Goal: Task Accomplishment & Management: Complete application form

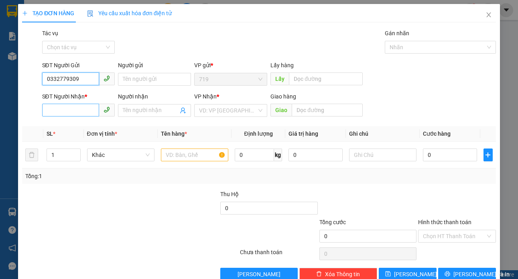
type input "0332779309"
click at [72, 106] on input "SĐT Người Nhận *" at bounding box center [70, 110] width 57 height 13
click at [35, 97] on div at bounding box center [31, 106] width 20 height 28
click at [74, 111] on input "039144" at bounding box center [70, 110] width 57 height 13
type input "0359144515"
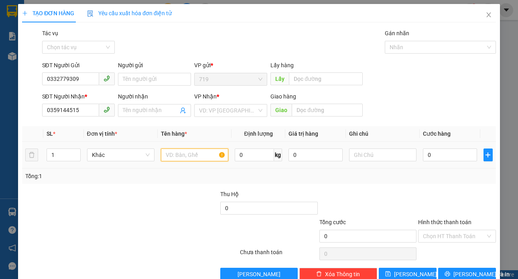
click at [190, 158] on input "text" at bounding box center [194, 155] width 67 height 13
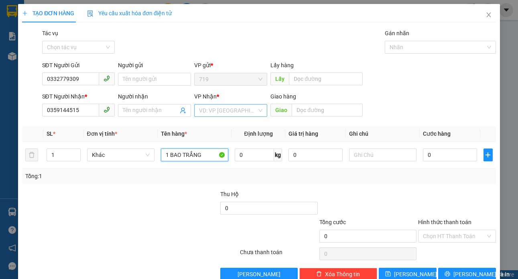
type input "1 BAO TRẮNG"
click at [241, 110] on input "search" at bounding box center [228, 111] width 58 height 12
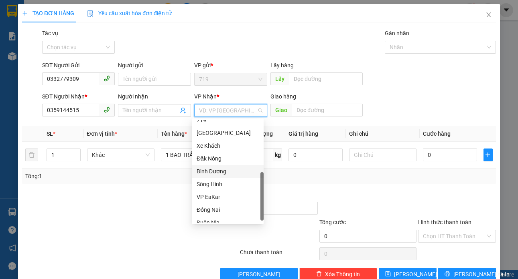
scroll to position [120, 0]
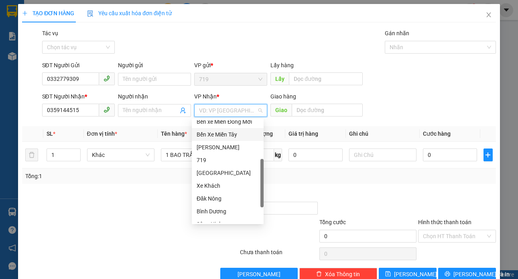
click at [229, 133] on div "Bến Xe Miền Tây" at bounding box center [227, 134] width 62 height 9
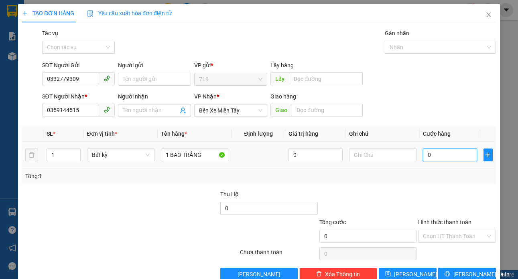
click at [439, 152] on input "0" at bounding box center [450, 155] width 54 height 13
type input "6"
type input "60"
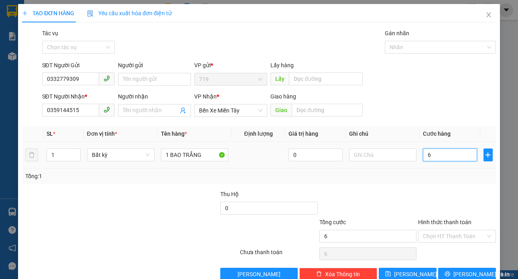
type input "60"
type input "600"
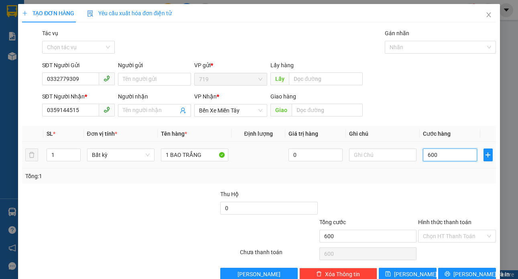
type input "6.000"
type input "60.000"
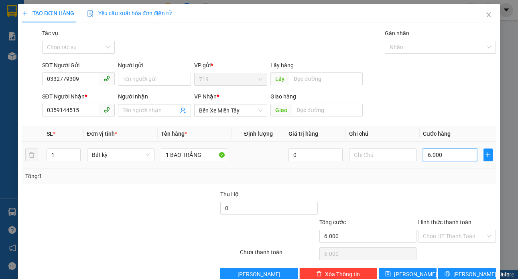
type input "60.000"
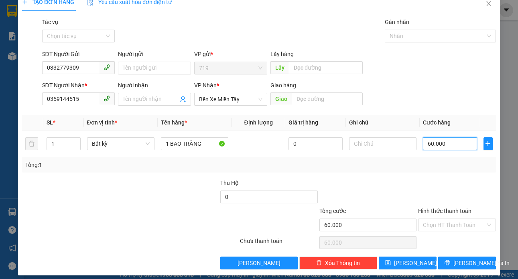
scroll to position [17, 0]
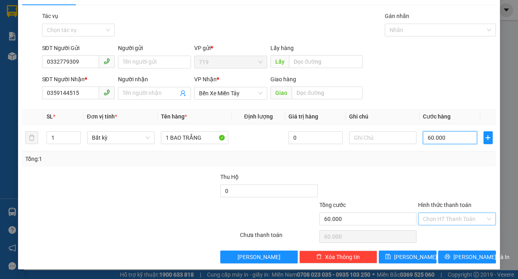
type input "60.000"
click at [433, 217] on input "Hình thức thanh toán" at bounding box center [454, 219] width 62 height 12
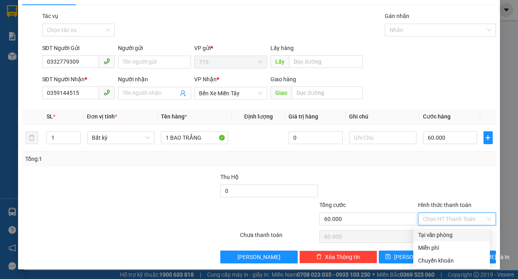
click at [462, 235] on div "Tại văn phòng" at bounding box center [451, 235] width 67 height 9
type input "0"
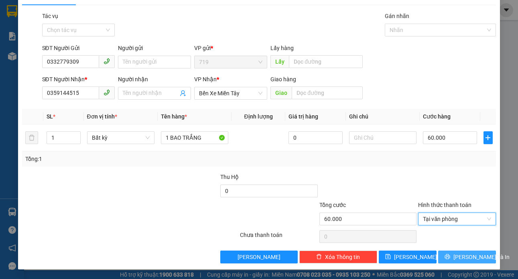
click at [461, 259] on span "[PERSON_NAME] và In" at bounding box center [481, 257] width 56 height 9
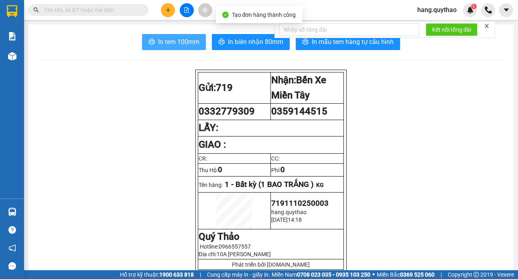
click at [164, 42] on span "In tem 100mm" at bounding box center [178, 42] width 41 height 10
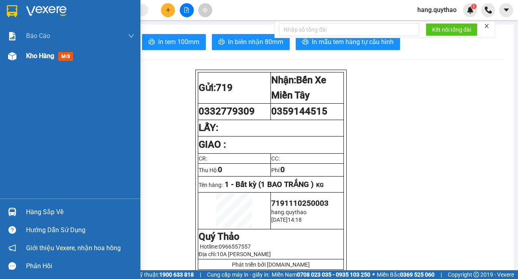
click at [51, 56] on span "Kho hàng" at bounding box center [40, 56] width 28 height 8
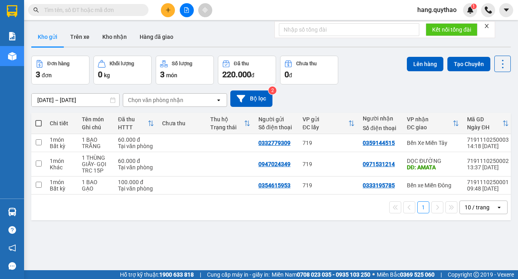
click at [167, 12] on icon "plus" at bounding box center [168, 10] width 6 height 6
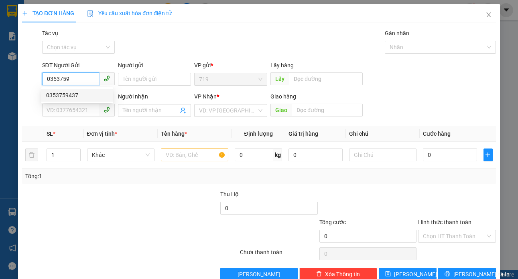
click at [81, 101] on div "0353759437" at bounding box center [77, 95] width 72 height 13
type input "0353759437"
type input "0793353744"
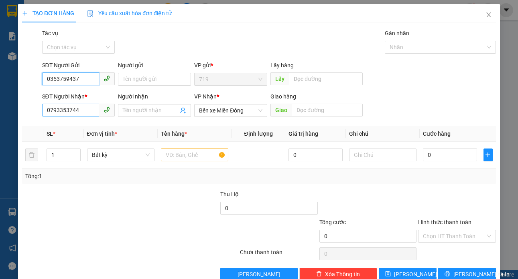
type input "0353759437"
click at [75, 108] on input "0793353744" at bounding box center [70, 110] width 57 height 13
type input "0"
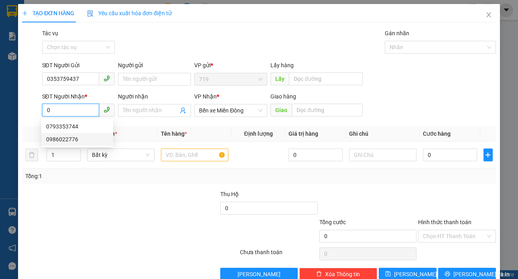
click at [63, 142] on div "0986022776" at bounding box center [77, 139] width 62 height 9
type input "0986022776"
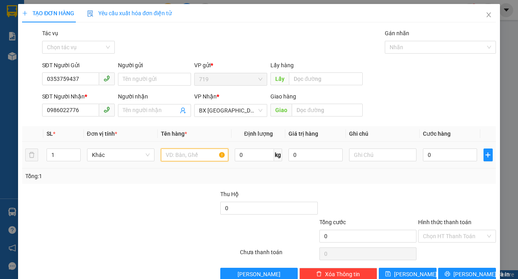
click at [166, 160] on input "text" at bounding box center [194, 155] width 67 height 13
type input "1 TÚM GẠO"
click at [448, 155] on input "0" at bounding box center [450, 155] width 54 height 13
type input "5"
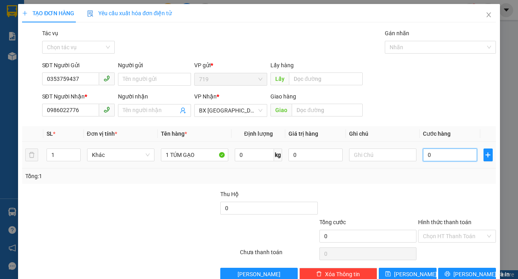
type input "5"
type input "50"
type input "500"
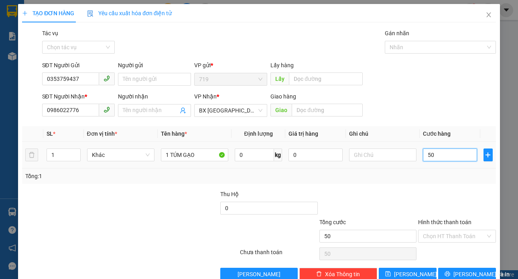
type input "500"
type input "5.000"
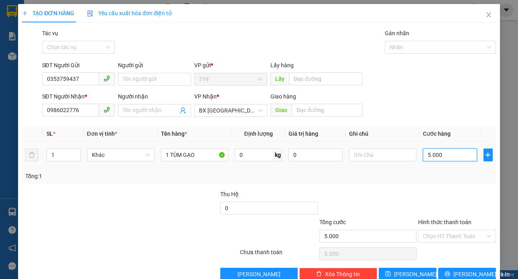
type input "50.000"
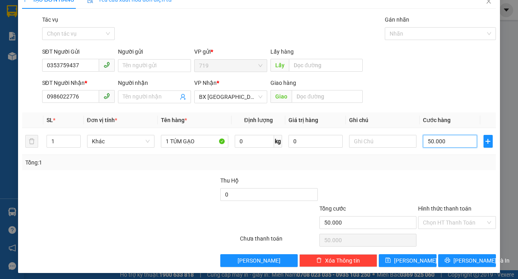
scroll to position [17, 0]
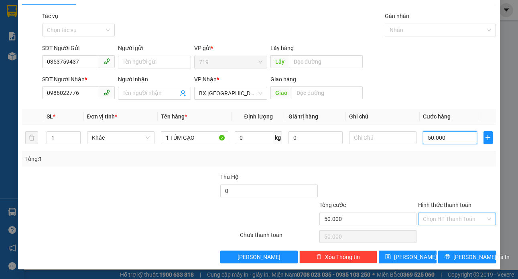
type input "50.000"
click at [439, 218] on input "Hình thức thanh toán" at bounding box center [454, 219] width 62 height 12
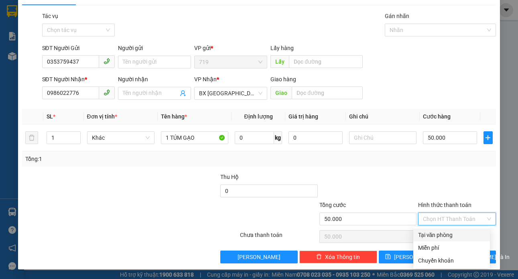
click at [435, 233] on div "Tại văn phòng" at bounding box center [451, 235] width 67 height 9
type input "0"
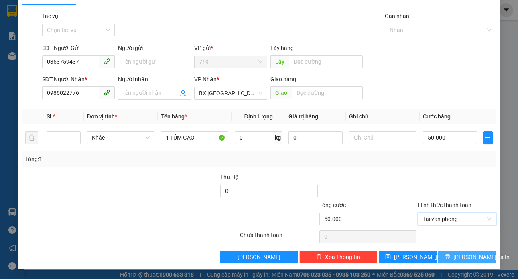
click at [451, 252] on button "[PERSON_NAME] và In" at bounding box center [467, 257] width 58 height 13
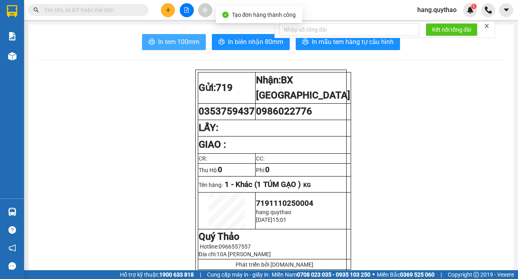
click at [183, 40] on span "In tem 100mm" at bounding box center [178, 42] width 41 height 10
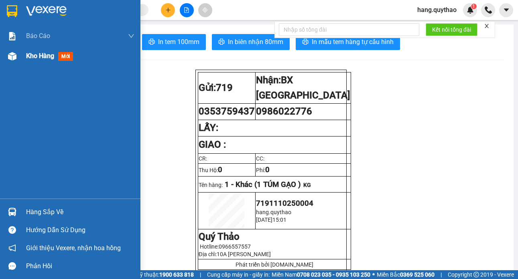
click at [34, 57] on span "Kho hàng" at bounding box center [40, 56] width 28 height 8
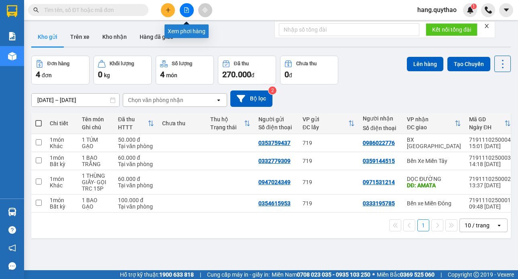
click at [180, 11] on button at bounding box center [187, 10] width 14 height 14
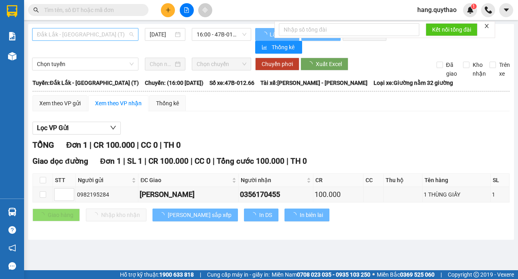
click at [93, 34] on span "Đắk Lắk - [GEOGRAPHIC_DATA] (T)" at bounding box center [85, 34] width 97 height 12
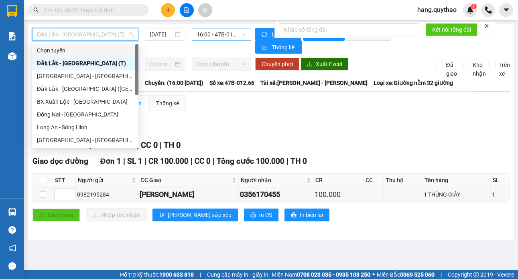
click at [208, 36] on span "16:00 - 47B-012.66" at bounding box center [221, 34] width 50 height 12
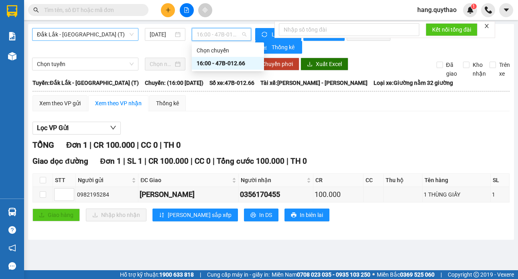
click at [74, 30] on span "Đắk Lắk - [GEOGRAPHIC_DATA] (T)" at bounding box center [85, 34] width 97 height 12
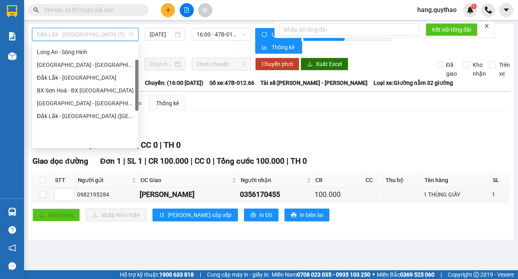
scroll to position [35, 0]
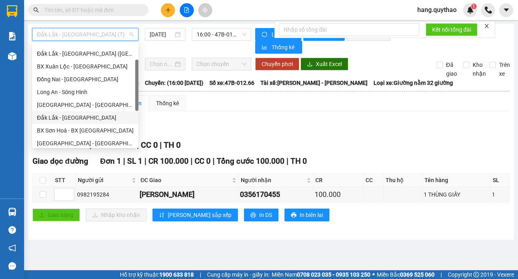
click at [73, 119] on div "Đắk Lắk - [GEOGRAPHIC_DATA]" at bounding box center [85, 117] width 97 height 9
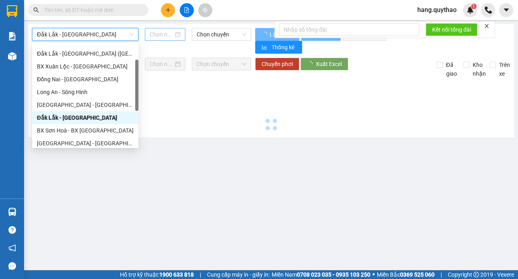
type input "[DATE]"
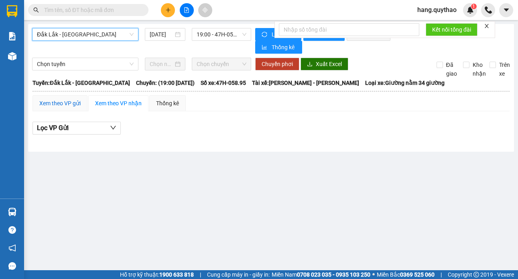
click at [72, 101] on div "Xem theo VP gửi" at bounding box center [59, 103] width 41 height 9
click at [101, 35] on span "Đắk Lắk - [GEOGRAPHIC_DATA]" at bounding box center [85, 34] width 97 height 12
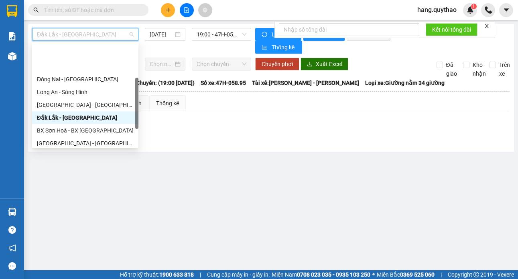
scroll to position [115, 0]
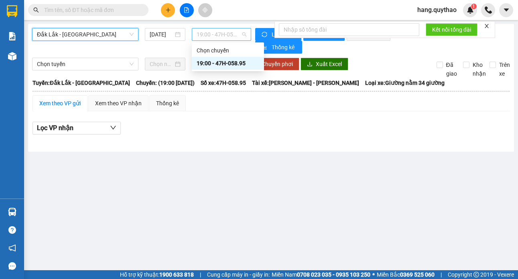
click at [215, 36] on span "19:00 - 47H-058.95" at bounding box center [221, 34] width 50 height 12
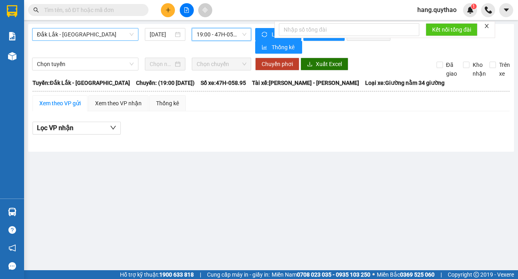
click at [70, 38] on span "Đắk Lắk - [GEOGRAPHIC_DATA]" at bounding box center [85, 34] width 97 height 12
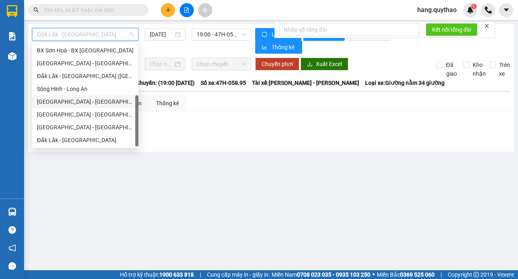
click at [88, 98] on div "[GEOGRAPHIC_DATA] - [GEOGRAPHIC_DATA] ([GEOGRAPHIC_DATA])" at bounding box center [85, 101] width 97 height 9
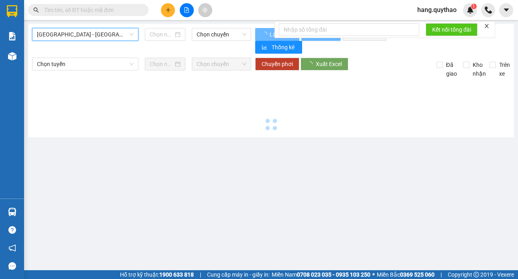
type input "[DATE]"
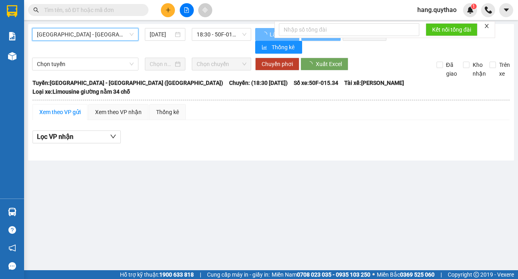
click at [83, 38] on span "[GEOGRAPHIC_DATA] - [GEOGRAPHIC_DATA] ([GEOGRAPHIC_DATA])" at bounding box center [85, 34] width 97 height 12
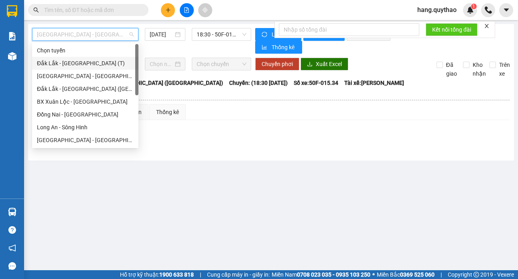
click at [75, 62] on div "Đắk Lắk - [GEOGRAPHIC_DATA] (T)" at bounding box center [85, 63] width 97 height 9
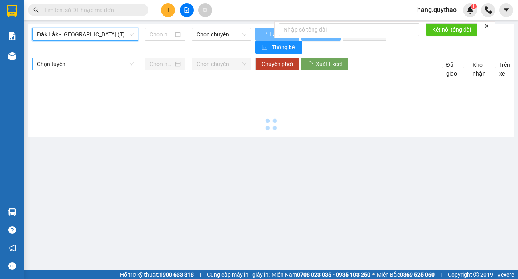
type input "[DATE]"
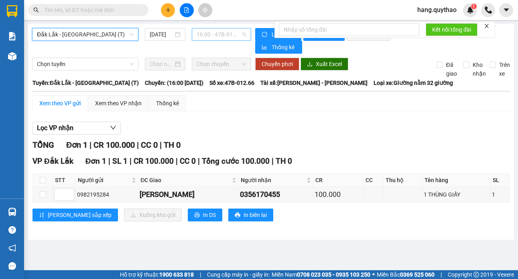
click at [219, 35] on span "16:00 - 47B-012.66" at bounding box center [221, 34] width 50 height 12
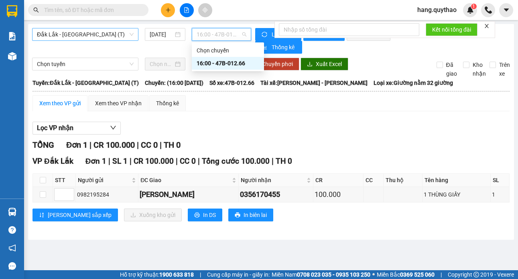
click at [85, 34] on span "Đắk Lắk - [GEOGRAPHIC_DATA] (T)" at bounding box center [85, 34] width 97 height 12
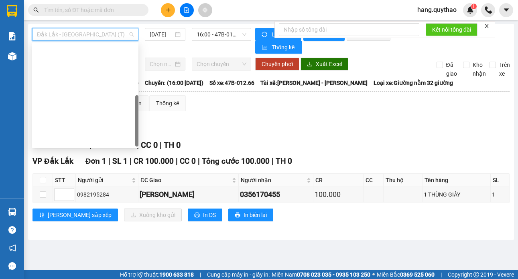
scroll to position [115, 0]
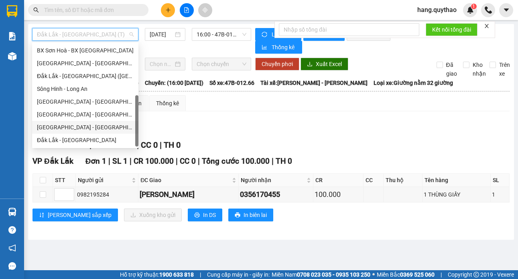
click at [67, 133] on div "[GEOGRAPHIC_DATA] - [GEOGRAPHIC_DATA]" at bounding box center [85, 127] width 106 height 13
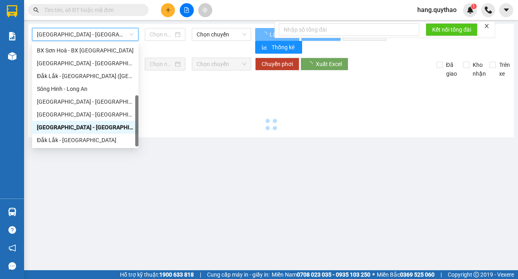
type input "[DATE]"
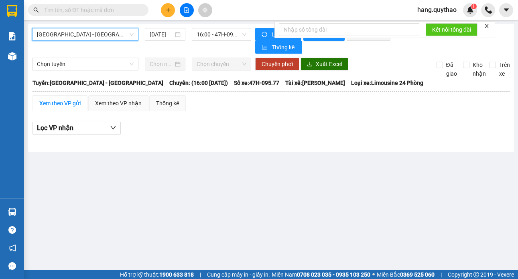
click at [167, 11] on icon "plus" at bounding box center [168, 10] width 6 height 6
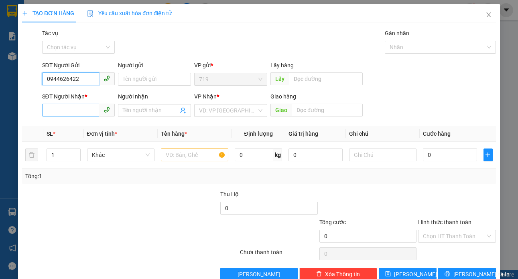
type input "0944626422"
click at [72, 116] on input "SĐT Người Nhận *" at bounding box center [70, 110] width 57 height 13
drag, startPoint x: 41, startPoint y: 79, endPoint x: 83, endPoint y: 79, distance: 41.7
click at [83, 79] on input "0944626422" at bounding box center [70, 79] width 57 height 13
paste input "0944626422"
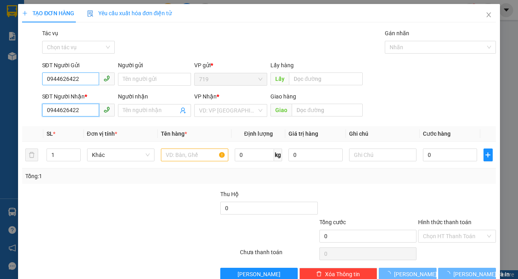
type input "0944626422"
click at [82, 83] on input "0944626422" at bounding box center [70, 79] width 57 height 13
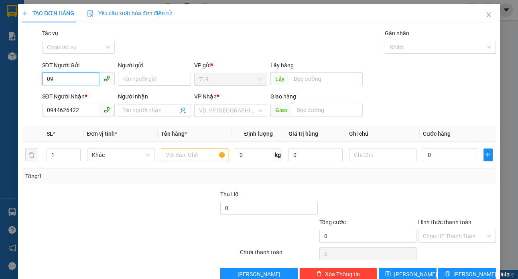
type input "0"
drag, startPoint x: 77, startPoint y: 94, endPoint x: 76, endPoint y: 107, distance: 12.5
click at [76, 95] on div "0814419719" at bounding box center [77, 95] width 62 height 9
type input "0814419719"
click at [175, 156] on input "text" at bounding box center [194, 155] width 67 height 13
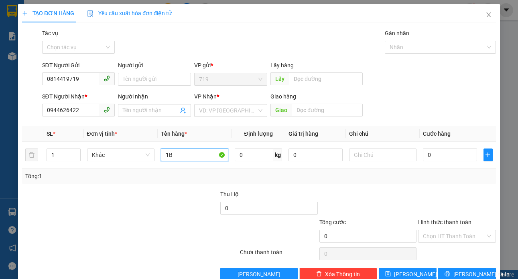
type input "1"
type input "1 THÙNG GIẤY"
click at [232, 117] on div "VP Nhận * VD: VP [GEOGRAPHIC_DATA]" at bounding box center [230, 106] width 73 height 28
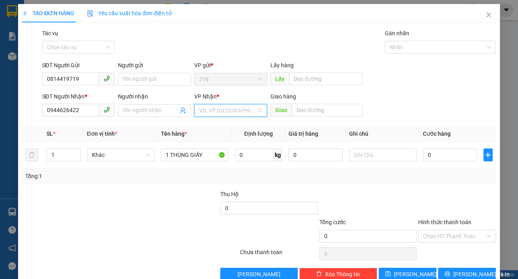
click at [226, 111] on input "search" at bounding box center [228, 111] width 58 height 12
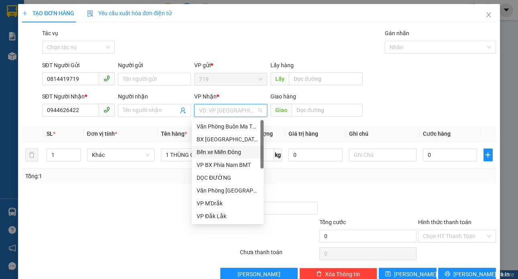
click at [223, 154] on div "Bến xe Miền Đông" at bounding box center [227, 152] width 62 height 9
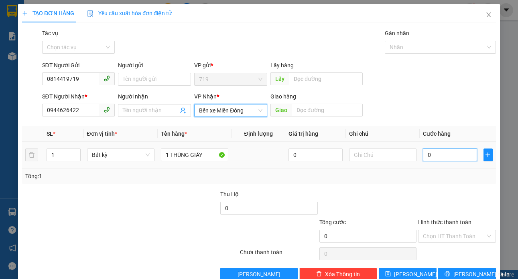
drag, startPoint x: 435, startPoint y: 155, endPoint x: 431, endPoint y: 158, distance: 5.2
click at [435, 156] on input "0" at bounding box center [450, 155] width 54 height 13
type input "5"
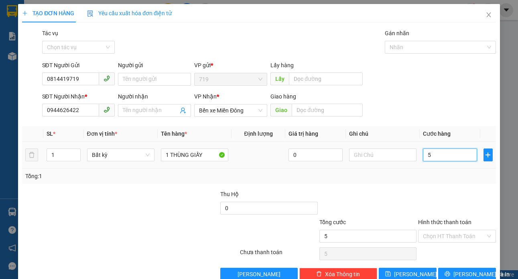
type input "50"
type input "500"
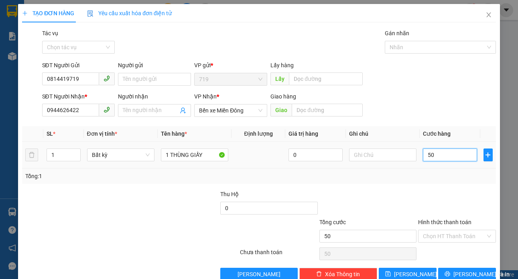
type input "500"
type input "5.000"
type input "50.000"
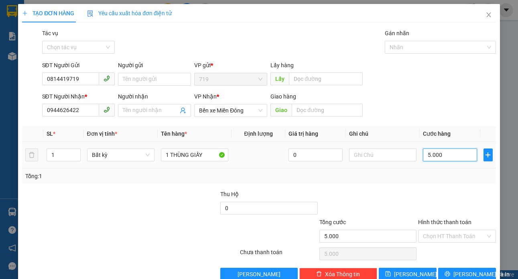
type input "50.000"
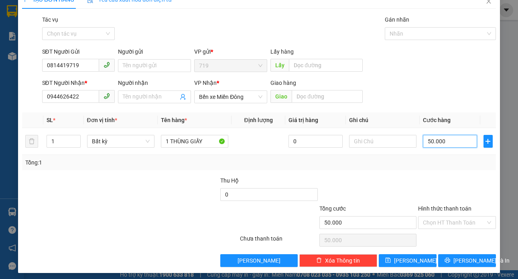
scroll to position [17, 0]
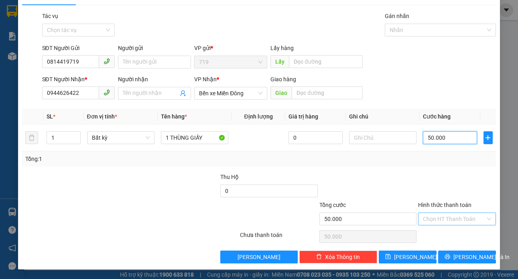
type input "50.000"
click at [454, 219] on input "Hình thức thanh toán" at bounding box center [454, 219] width 62 height 12
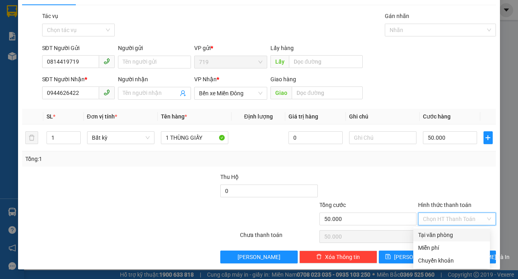
click at [447, 230] on div "Tại văn phòng" at bounding box center [451, 235] width 77 height 13
type input "0"
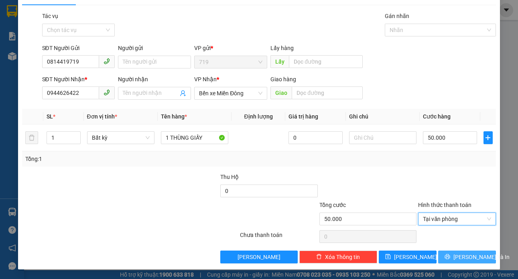
click at [456, 253] on span "[PERSON_NAME] và In" at bounding box center [481, 257] width 56 height 9
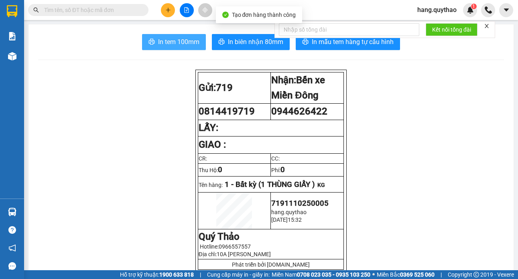
click at [179, 41] on span "In tem 100mm" at bounding box center [178, 42] width 41 height 10
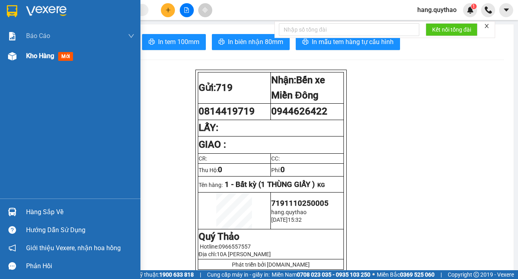
click at [50, 57] on span "Kho hàng" at bounding box center [40, 56] width 28 height 8
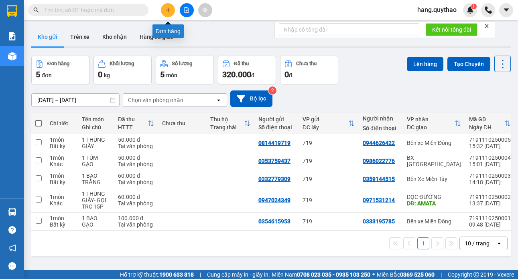
click at [170, 7] on button at bounding box center [168, 10] width 14 height 14
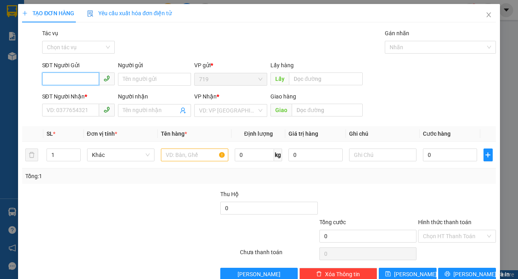
type input "0"
type input "0339944152"
click at [59, 98] on div "0339944152" at bounding box center [77, 95] width 62 height 9
type input "0362129024"
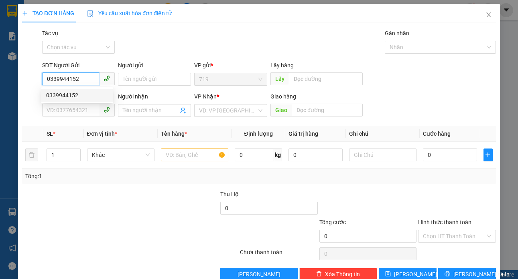
type input "NHƠN TRẠCH"
type input "0339944152"
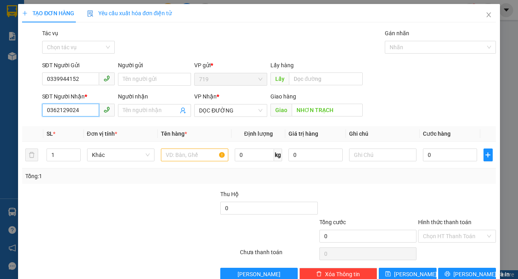
drag, startPoint x: 80, startPoint y: 112, endPoint x: 92, endPoint y: 104, distance: 14.5
click at [92, 104] on input "0362129024" at bounding box center [70, 110] width 57 height 13
type input "0"
type input "0338006318"
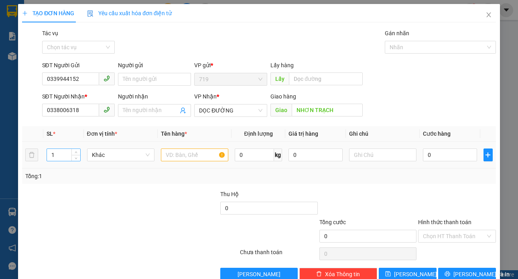
click at [60, 152] on input "1" at bounding box center [63, 155] width 33 height 12
type input "2"
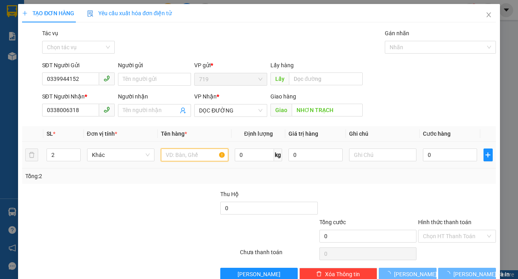
click at [176, 156] on input "text" at bounding box center [194, 155] width 67 height 13
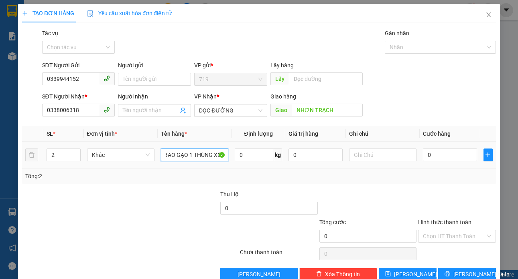
scroll to position [0, 10]
type input "1 BAO GẠO 1 THÙNG XỐP"
click at [340, 107] on input "NHƠN TRẠCH" at bounding box center [326, 110] width 71 height 13
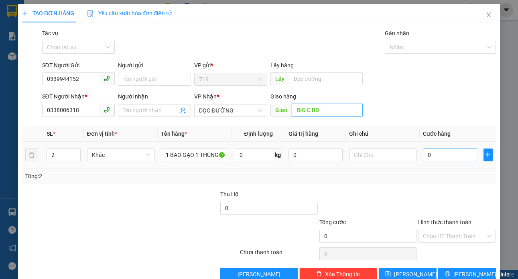
type input "BIG C BD"
click at [446, 152] on input "0" at bounding box center [450, 155] width 54 height 13
type input "1"
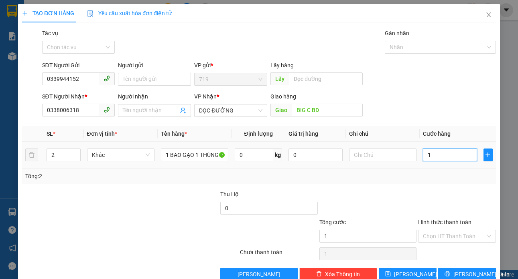
type input "18"
type input "180"
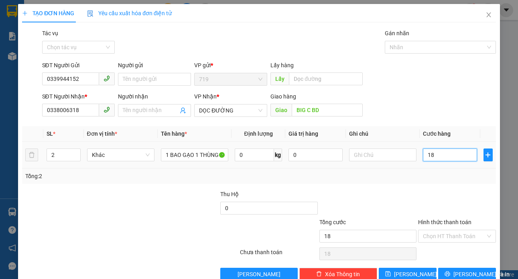
type input "180"
type input "1.800"
type input "18.000"
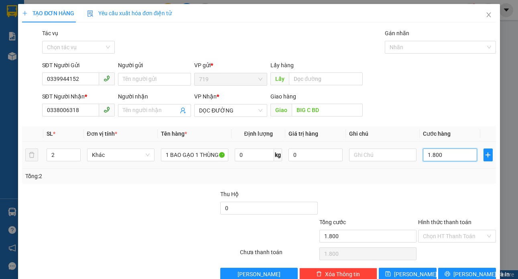
type input "18.000"
type input "180.000"
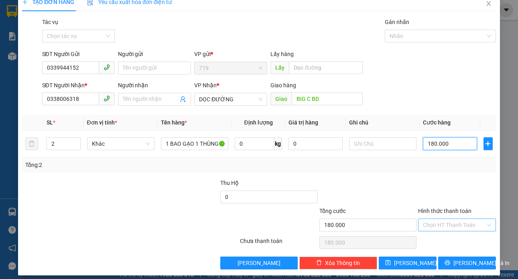
scroll to position [17, 0]
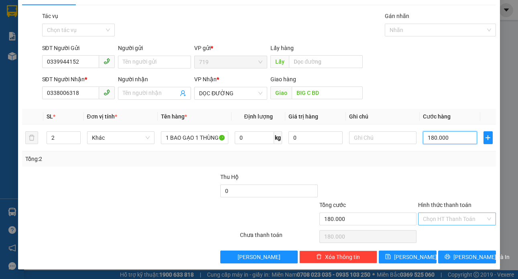
type input "180.000"
click at [435, 217] on input "Hình thức thanh toán" at bounding box center [454, 219] width 62 height 12
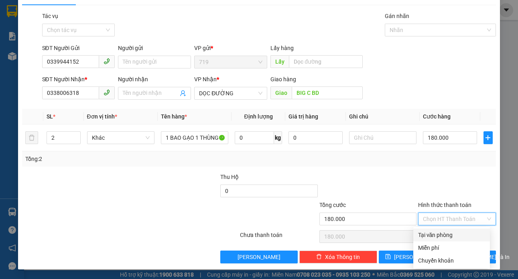
click at [443, 235] on div "Tại văn phòng" at bounding box center [451, 235] width 67 height 9
type input "0"
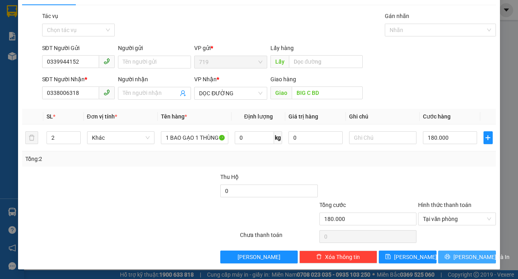
click at [453, 257] on button "[PERSON_NAME] và In" at bounding box center [467, 257] width 58 height 13
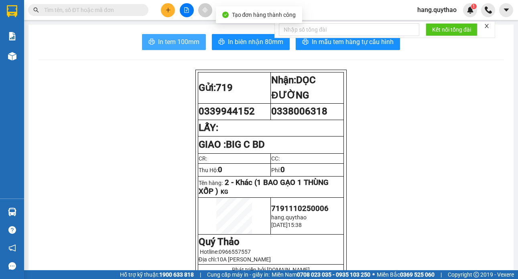
click at [169, 44] on span "In tem 100mm" at bounding box center [178, 42] width 41 height 10
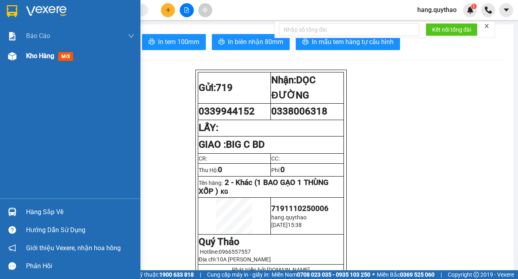
click at [37, 53] on span "Kho hàng" at bounding box center [40, 56] width 28 height 8
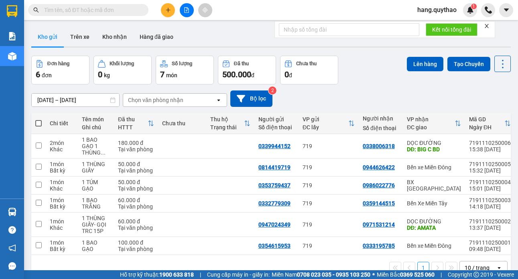
click at [488, 26] on icon "close" at bounding box center [487, 26] width 6 height 6
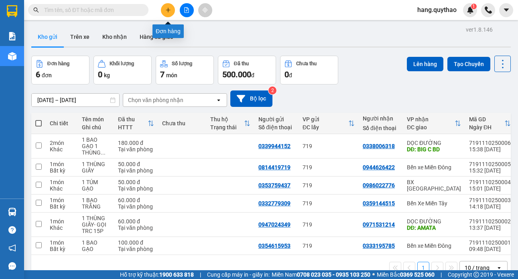
click at [164, 12] on button at bounding box center [168, 10] width 14 height 14
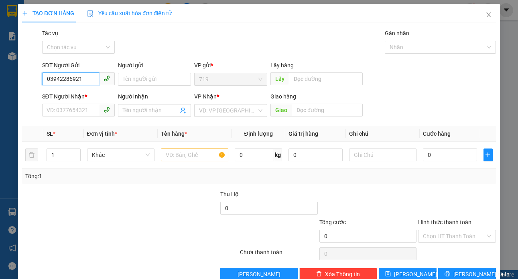
type input "0394228692"
click at [69, 94] on div "0394228692" at bounding box center [77, 95] width 62 height 9
type input "0967312210"
type input "0394228692"
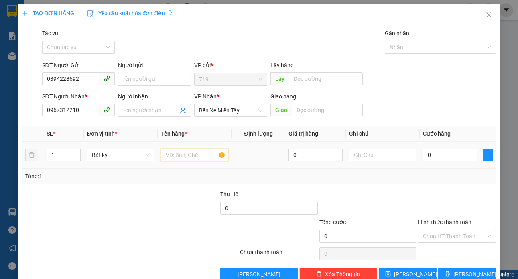
click at [168, 157] on input "text" at bounding box center [194, 155] width 67 height 13
type input "1 THÙNG XỐP"
click at [437, 156] on input "0" at bounding box center [450, 155] width 54 height 13
type input "5"
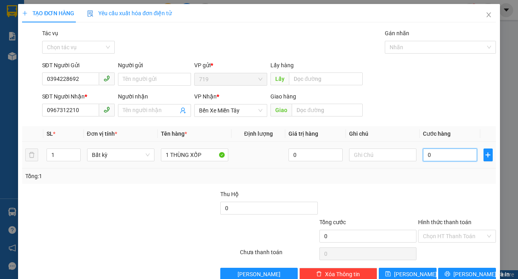
type input "5"
type input "50"
type input "500"
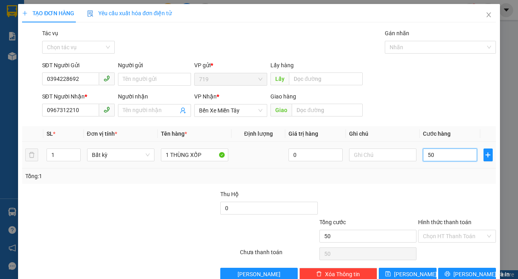
type input "500"
type input "5.000"
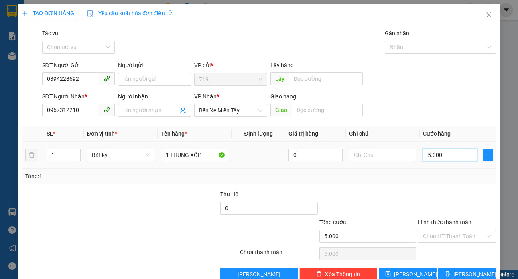
type input "50.000"
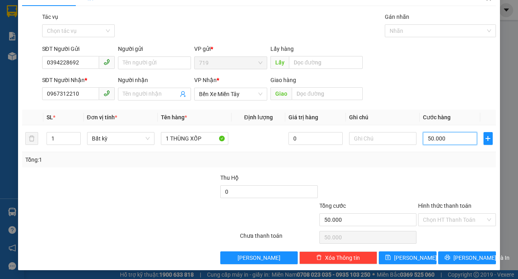
scroll to position [17, 0]
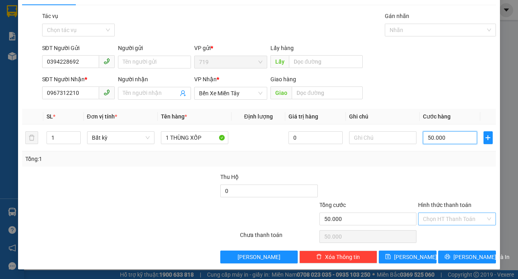
type input "50.000"
click at [444, 222] on input "Hình thức thanh toán" at bounding box center [454, 219] width 62 height 12
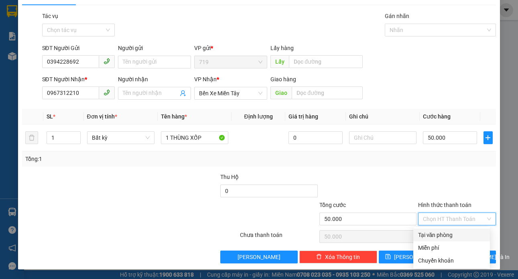
click at [449, 233] on div "Tại văn phòng" at bounding box center [451, 235] width 67 height 9
type input "0"
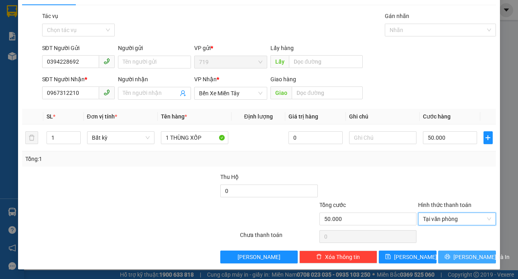
click at [460, 258] on span "[PERSON_NAME] và In" at bounding box center [481, 257] width 56 height 9
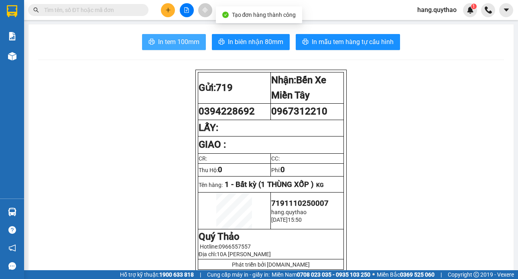
click at [160, 39] on span "In tem 100mm" at bounding box center [178, 42] width 41 height 10
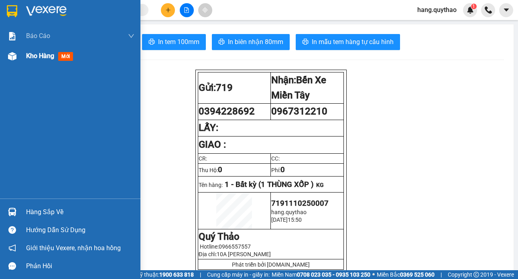
click at [47, 50] on div "Kho hàng mới" at bounding box center [80, 56] width 108 height 20
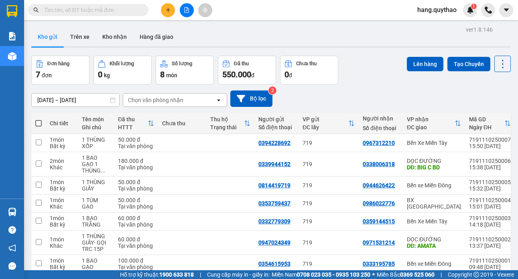
click at [170, 12] on icon "plus" at bounding box center [168, 10] width 6 height 6
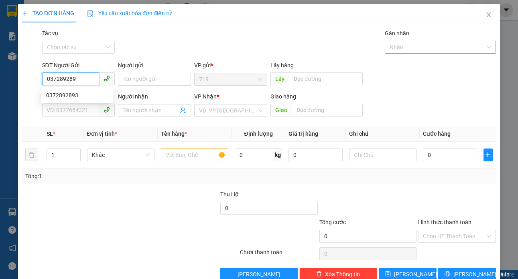
type input "0372892893"
drag, startPoint x: 66, startPoint y: 93, endPoint x: 84, endPoint y: 117, distance: 29.7
click at [66, 94] on div "0372892893" at bounding box center [77, 95] width 62 height 9
type input "0349495874"
type input "0372892893"
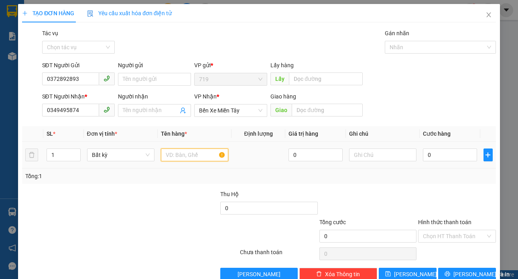
click at [198, 160] on input "text" at bounding box center [194, 155] width 67 height 13
type input "1 THÙNG XỐP"
click at [442, 159] on input "0" at bounding box center [450, 155] width 54 height 13
type input "5"
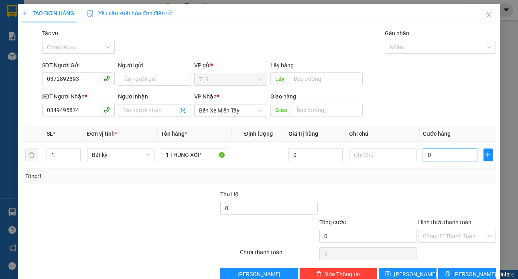
type input "5"
type input "50"
type input "500"
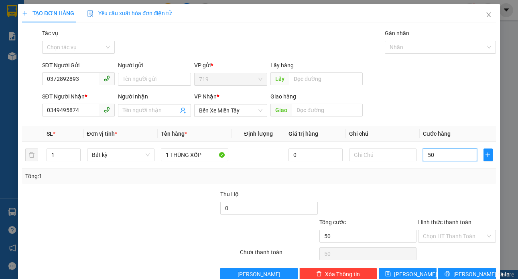
type input "500"
type input "5.000"
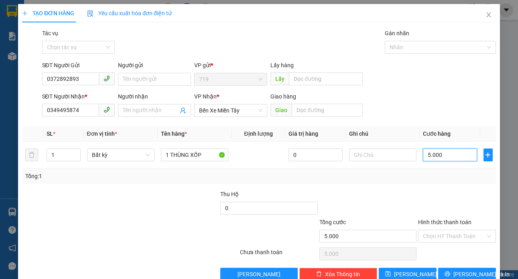
type input "50.000"
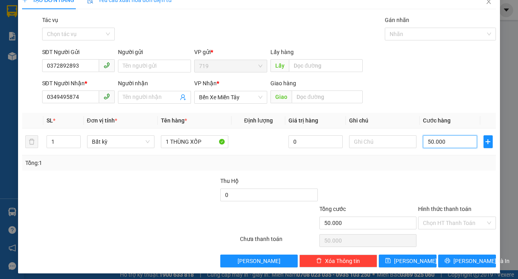
scroll to position [17, 0]
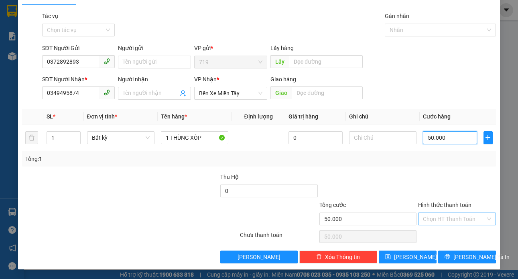
click at [431, 225] on div "Chọn HT Thanh Toán" at bounding box center [456, 219] width 77 height 13
type input "50.000"
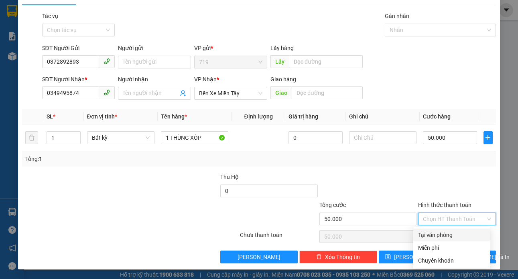
click at [431, 230] on div "Tại văn phòng" at bounding box center [451, 235] width 77 height 13
type input "0"
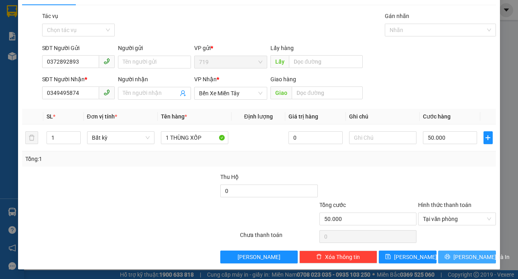
click at [453, 255] on span "[PERSON_NAME] và In" at bounding box center [481, 257] width 56 height 9
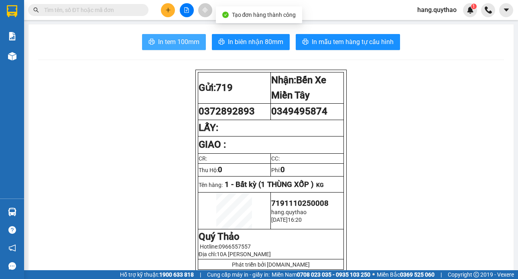
click at [170, 45] on span "In tem 100mm" at bounding box center [178, 42] width 41 height 10
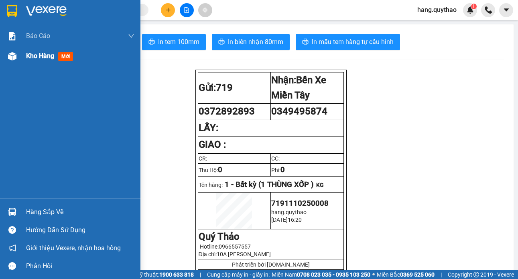
click at [37, 66] on div "Kho hàng mới" at bounding box center [80, 56] width 108 height 20
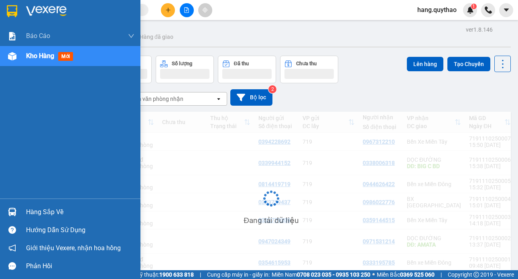
click at [47, 61] on div "Kho hàng mới" at bounding box center [51, 56] width 50 height 10
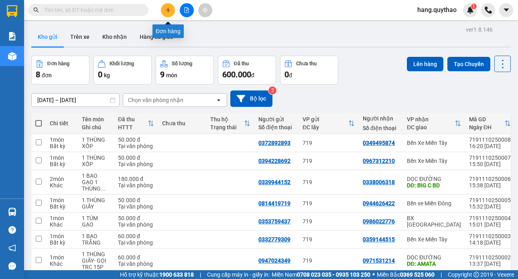
click at [170, 12] on icon "plus" at bounding box center [168, 10] width 6 height 6
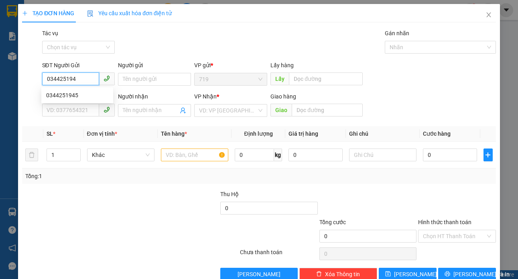
type input "0344251945"
click at [77, 95] on div "0344251945" at bounding box center [77, 95] width 62 height 9
type input "0986360512"
type input "0344251945"
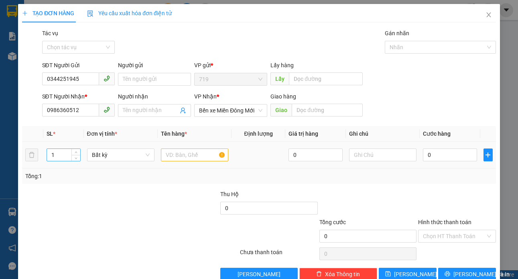
click at [69, 152] on input "1" at bounding box center [63, 155] width 33 height 12
click at [237, 108] on span "Bến xe Miền Đông Mới" at bounding box center [230, 111] width 63 height 12
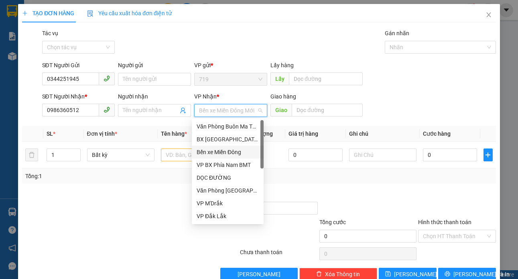
click at [220, 151] on div "Bến xe Miền Đông" at bounding box center [227, 152] width 62 height 9
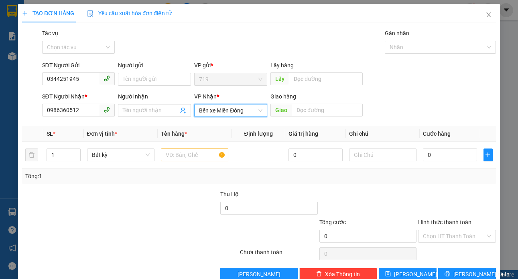
click at [232, 111] on span "Bến xe Miền Đông" at bounding box center [230, 111] width 63 height 12
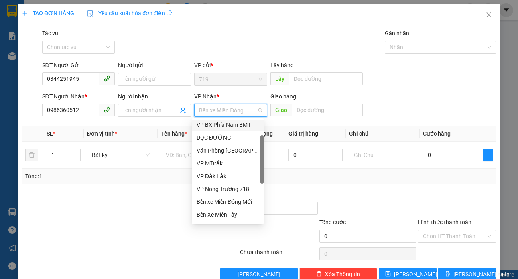
scroll to position [80, 0]
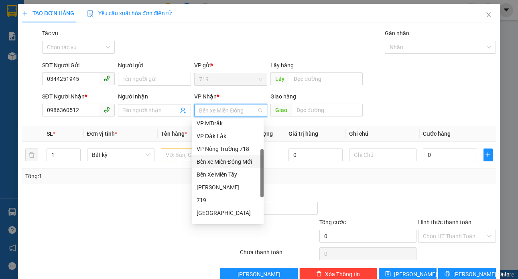
click at [231, 163] on div "Bến xe Miền Đông Mới" at bounding box center [227, 162] width 62 height 9
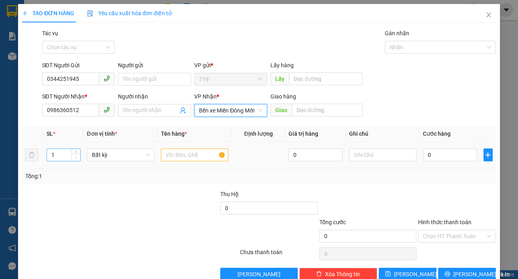
click at [75, 158] on icon "down" at bounding box center [76, 157] width 3 height 3
click at [62, 148] on div "1" at bounding box center [64, 155] width 34 height 16
click at [61, 154] on input "1" at bounding box center [63, 155] width 33 height 12
type input "2"
click at [177, 151] on input "text" at bounding box center [194, 155] width 67 height 13
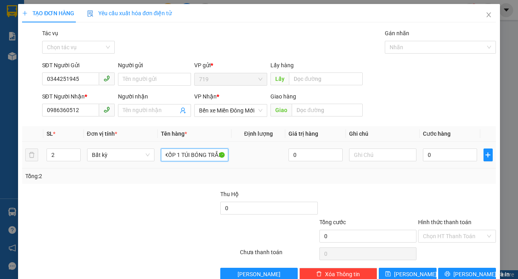
scroll to position [0, 31]
type input "1 THÙNG XỐP 1 TÚI BÓNG TRẮNG"
click at [435, 155] on input "0" at bounding box center [450, 155] width 54 height 13
type input "8"
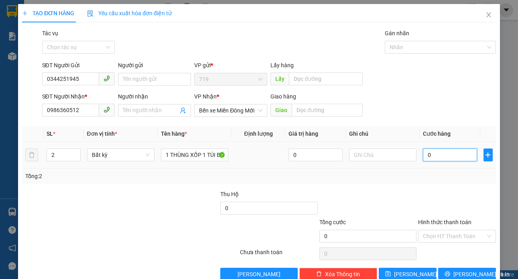
type input "8"
type input "80"
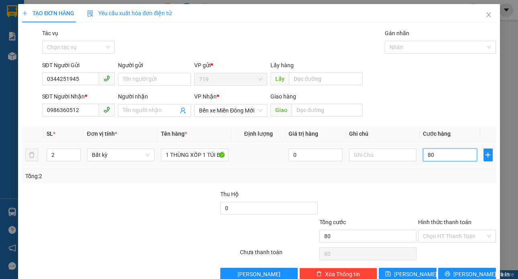
type input "800"
type input "8.000"
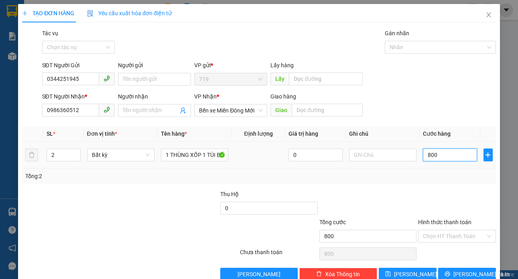
type input "8.000"
type input "80.000"
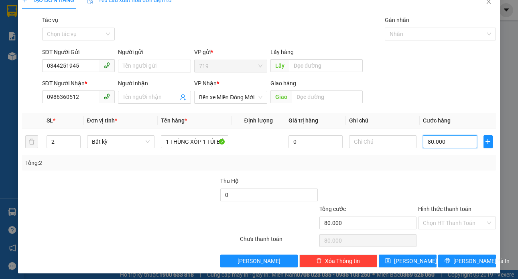
scroll to position [17, 0]
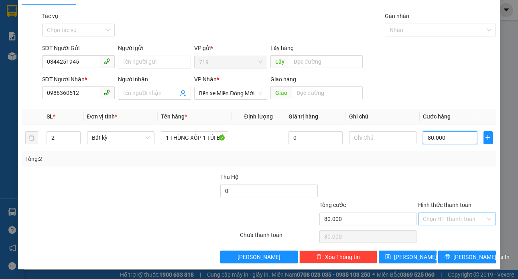
type input "80.000"
click at [444, 220] on input "Hình thức thanh toán" at bounding box center [454, 219] width 62 height 12
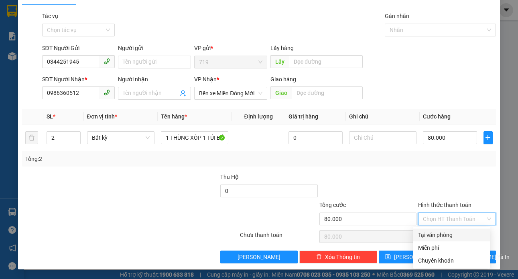
click at [447, 236] on div "Tại văn phòng" at bounding box center [451, 235] width 67 height 9
type input "0"
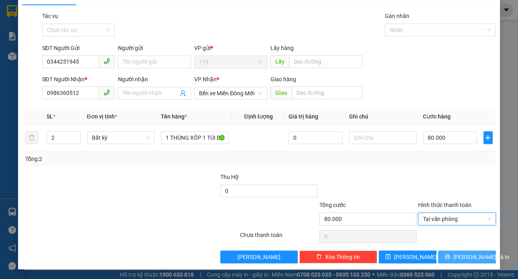
click at [461, 254] on span "[PERSON_NAME] và In" at bounding box center [481, 257] width 56 height 9
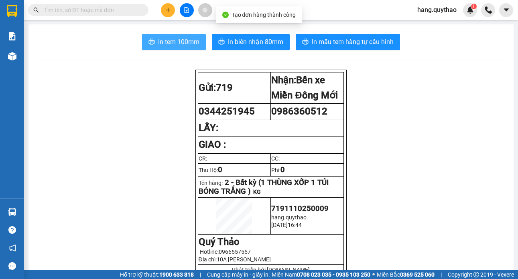
click at [158, 43] on span "In tem 100mm" at bounding box center [178, 42] width 41 height 10
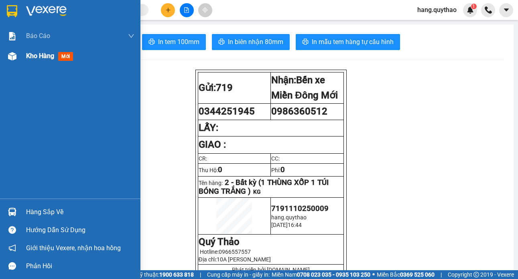
click at [46, 55] on span "Kho hàng" at bounding box center [40, 56] width 28 height 8
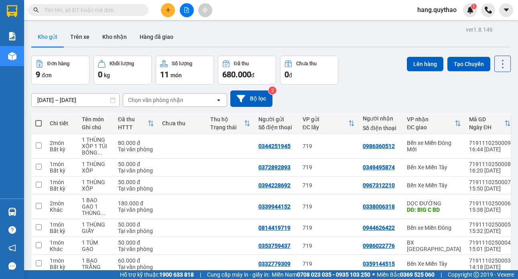
click at [164, 8] on button at bounding box center [168, 10] width 14 height 14
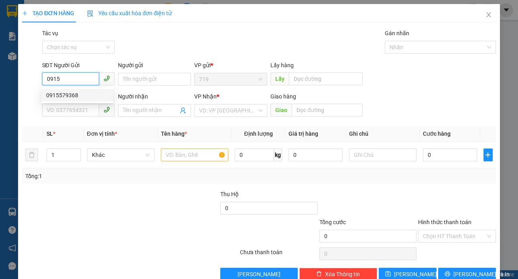
click at [89, 95] on div "0915579368" at bounding box center [77, 95] width 62 height 9
type input "0915579368"
type input "0908662964"
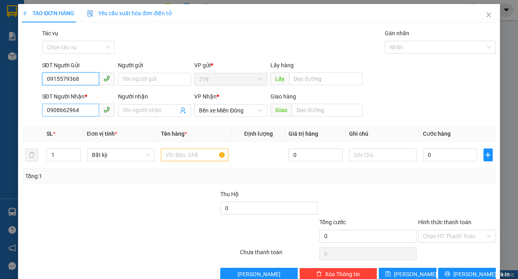
type input "0915579368"
click at [88, 113] on input "0908662964" at bounding box center [70, 110] width 57 height 13
type input "0"
click at [82, 77] on input "0915579368" at bounding box center [70, 79] width 57 height 13
click at [79, 110] on input "0908" at bounding box center [70, 110] width 57 height 13
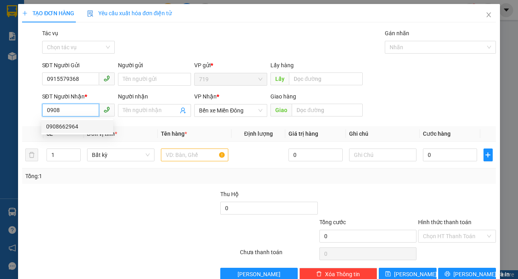
click at [84, 126] on div "0908662964" at bounding box center [77, 126] width 62 height 9
type input "0908662964"
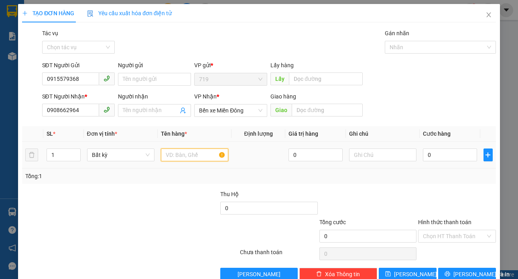
click at [186, 154] on input "text" at bounding box center [194, 155] width 67 height 13
type input "1 BAO XANH"
click at [436, 155] on input "0" at bounding box center [450, 155] width 54 height 13
type input "63"
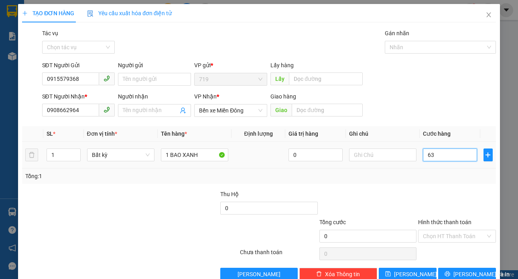
type input "63"
type input "630"
type input "63"
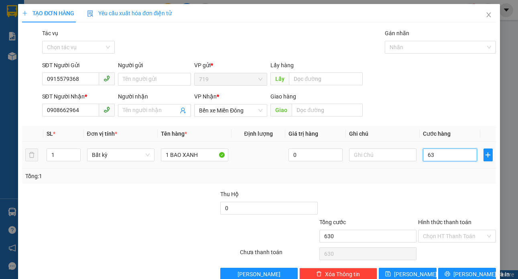
type input "63"
type input "6"
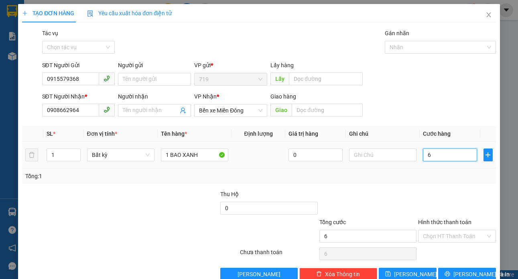
type input "60"
type input "600"
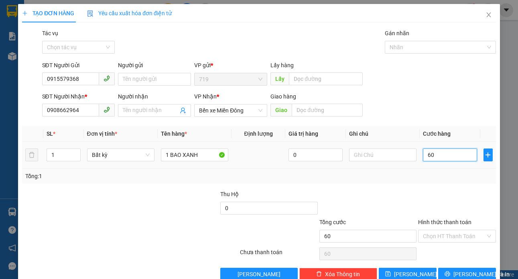
type input "600"
type input "6.000"
type input "60.000"
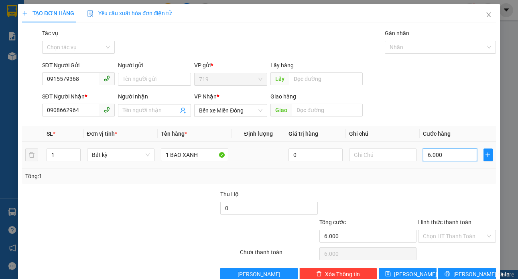
type input "60.000"
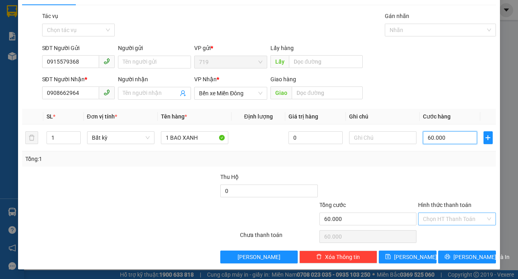
type input "60.000"
click at [426, 217] on input "Hình thức thanh toán" at bounding box center [454, 219] width 62 height 12
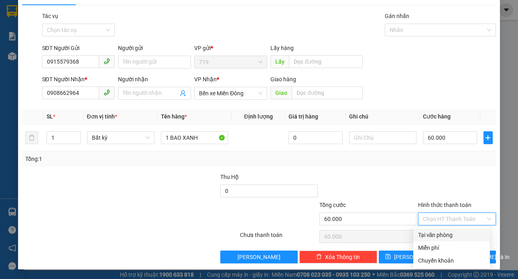
drag, startPoint x: 435, startPoint y: 229, endPoint x: 445, endPoint y: 249, distance: 21.5
click at [435, 230] on div "Tại văn phòng" at bounding box center [451, 235] width 77 height 13
type input "0"
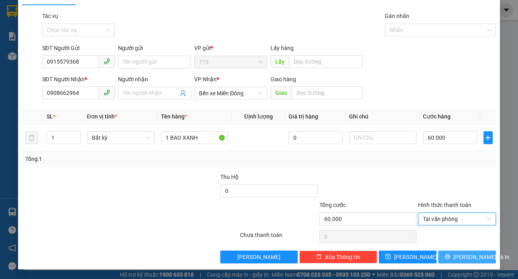
click at [455, 259] on span "[PERSON_NAME] và In" at bounding box center [481, 257] width 56 height 9
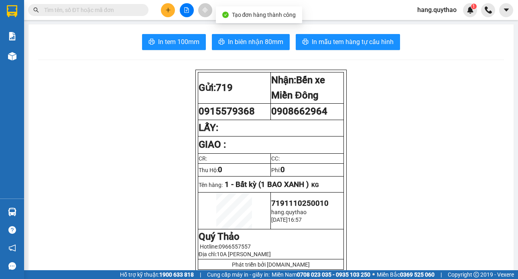
click at [187, 41] on span "In tem 100mm" at bounding box center [178, 42] width 41 height 10
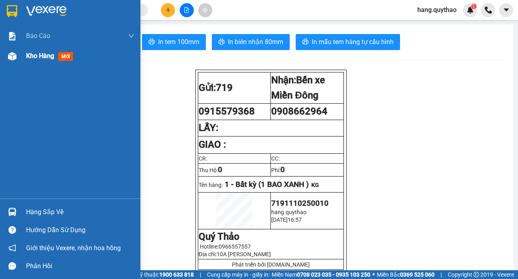
click at [24, 61] on div "Kho hàng mới" at bounding box center [70, 56] width 140 height 20
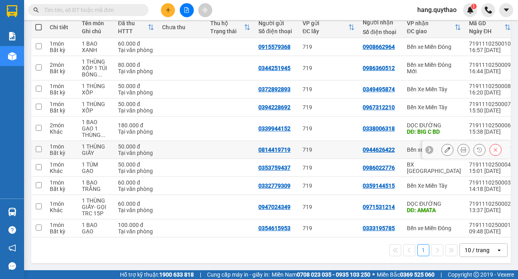
scroll to position [59, 0]
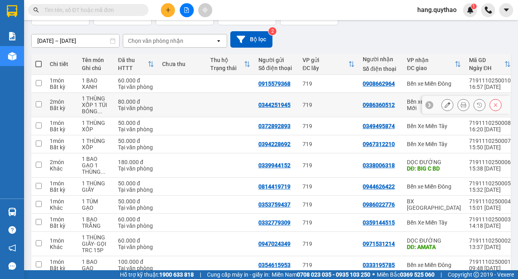
click at [397, 103] on div "0986360512" at bounding box center [380, 105] width 36 height 6
checkbox input "true"
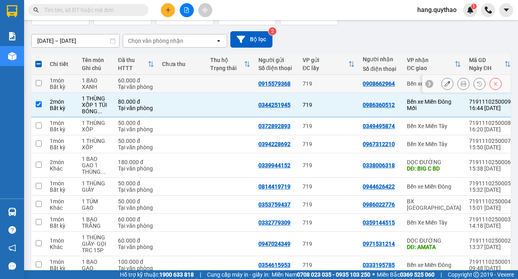
click at [385, 83] on div "0908662964" at bounding box center [378, 84] width 32 height 6
click at [116, 85] on td "60.000 đ Tại văn phòng" at bounding box center [136, 84] width 44 height 18
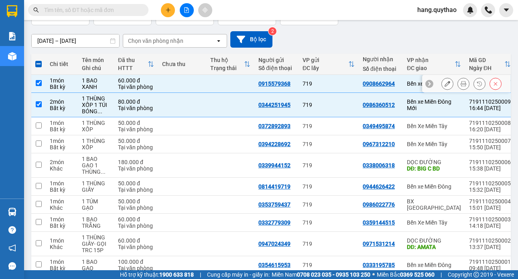
click at [97, 88] on div "1 BAO XANH" at bounding box center [96, 83] width 28 height 13
checkbox input "false"
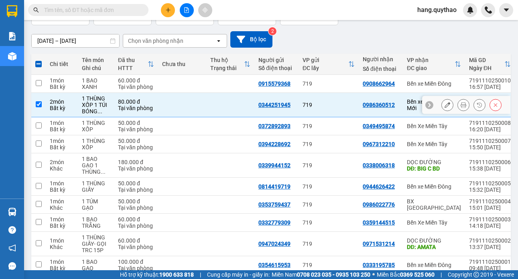
click at [88, 108] on div "1 THÙNG XỐP 1 TÚI BÓNG ..." at bounding box center [96, 104] width 28 height 19
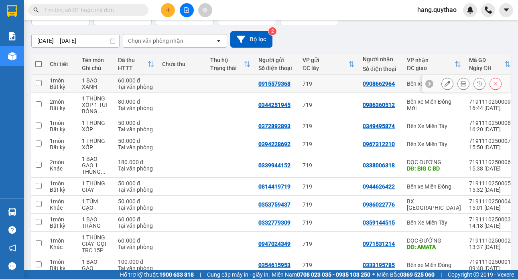
click at [381, 83] on div "0908662964" at bounding box center [378, 84] width 32 height 6
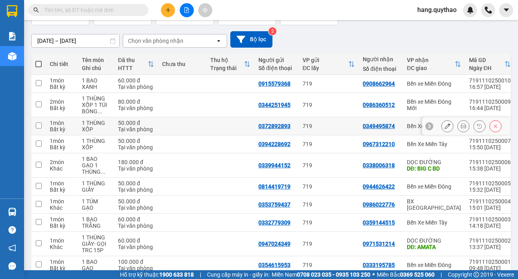
click at [407, 128] on div "Bến Xe Miền Tây" at bounding box center [434, 126] width 54 height 6
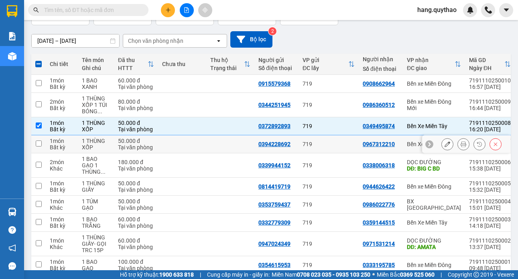
click at [401, 142] on td "0967312210" at bounding box center [380, 145] width 44 height 18
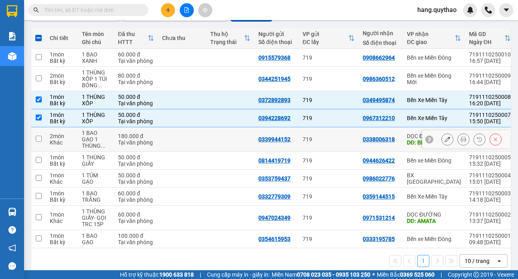
scroll to position [99, 0]
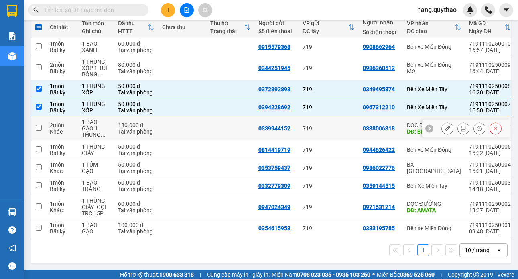
click at [378, 125] on div "0338006318" at bounding box center [378, 128] width 32 height 6
click at [376, 120] on td "0338006318" at bounding box center [380, 129] width 44 height 24
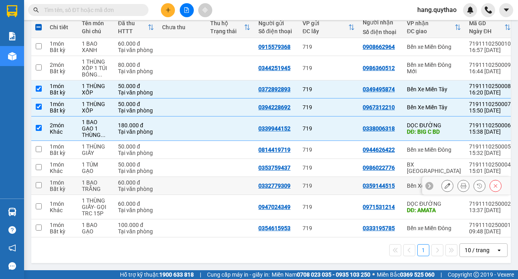
click at [389, 183] on div "0359144515" at bounding box center [378, 186] width 32 height 6
click at [78, 184] on td "1 BAO TRẮNG" at bounding box center [96, 186] width 36 height 18
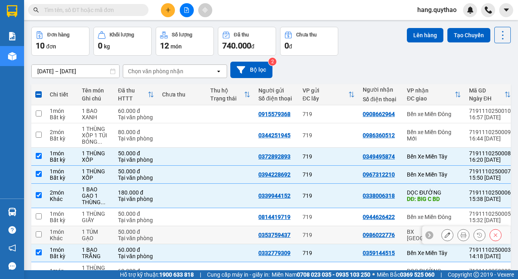
scroll to position [19, 0]
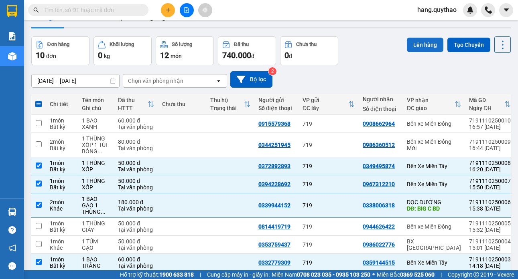
click at [415, 49] on button "Lên hàng" at bounding box center [425, 45] width 36 height 14
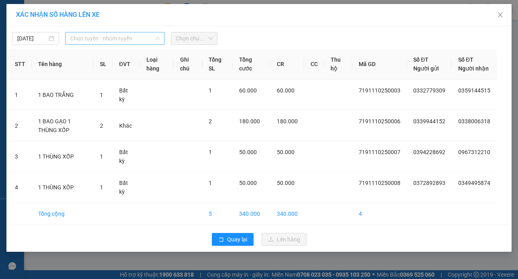
click at [112, 40] on span "Chọn tuyến - nhóm tuyến" at bounding box center [115, 38] width 90 height 12
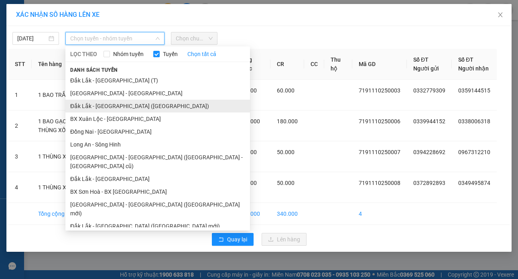
click at [112, 106] on li "Đắk Lắk - [GEOGRAPHIC_DATA] ([GEOGRAPHIC_DATA])" at bounding box center [157, 106] width 184 height 13
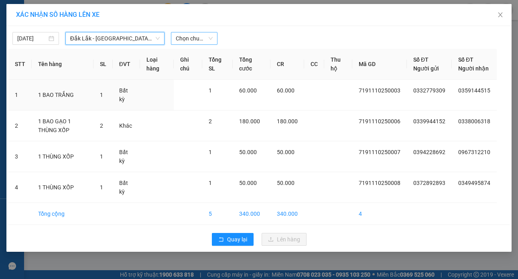
click at [196, 39] on span "Chọn chuyến" at bounding box center [194, 38] width 37 height 12
click at [135, 41] on span "Đắk Lắk - [GEOGRAPHIC_DATA] ([GEOGRAPHIC_DATA])" at bounding box center [115, 38] width 90 height 12
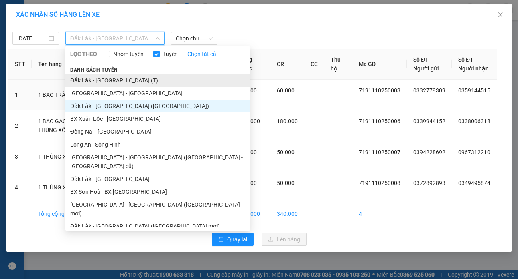
click at [105, 81] on li "Đắk Lắk - [GEOGRAPHIC_DATA] (T)" at bounding box center [157, 80] width 184 height 13
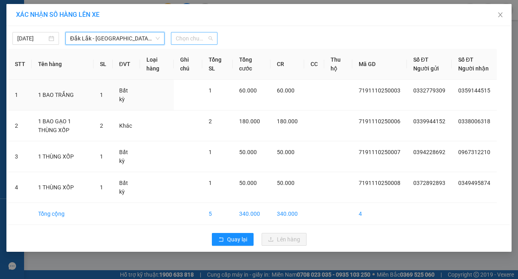
click at [201, 37] on span "Chọn chuyến" at bounding box center [194, 38] width 37 height 12
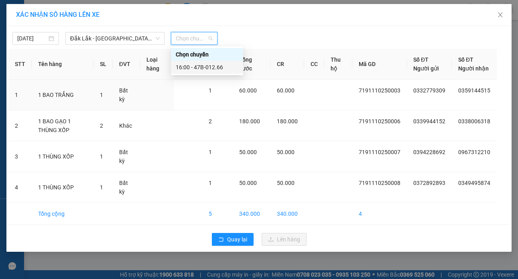
click at [210, 64] on div "16:00 - 47B-012.66" at bounding box center [207, 67] width 63 height 9
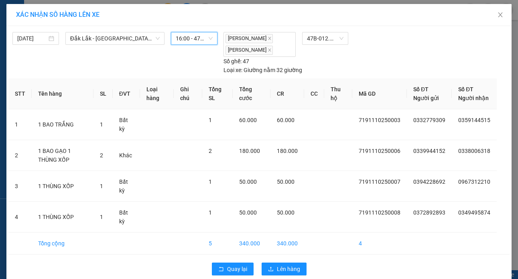
scroll to position [21, 0]
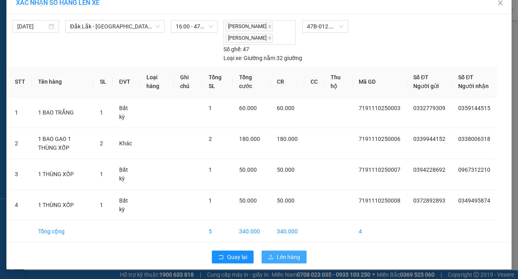
click at [287, 257] on span "Lên hàng" at bounding box center [288, 257] width 23 height 9
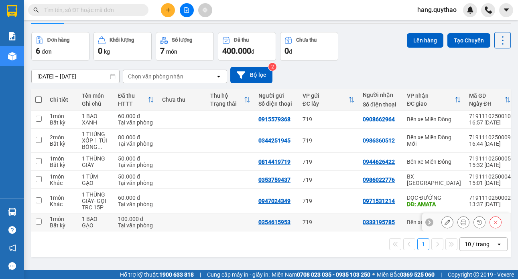
scroll to position [37, 0]
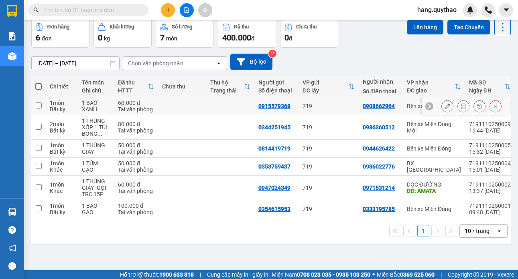
click at [407, 103] on div "Bến xe Miền Đông" at bounding box center [434, 106] width 54 height 6
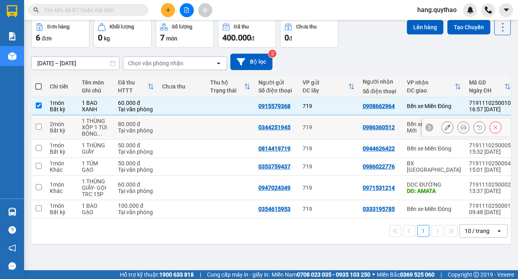
click at [405, 123] on td "Bến xe Miền Đông Mới" at bounding box center [434, 127] width 62 height 24
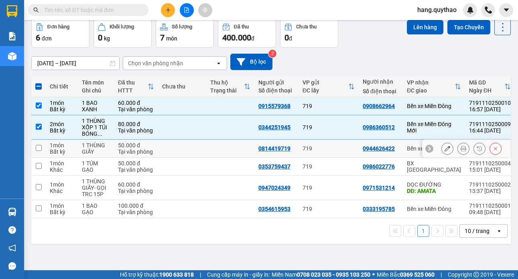
click at [407, 144] on td "Bến xe Miền Đông" at bounding box center [434, 149] width 62 height 18
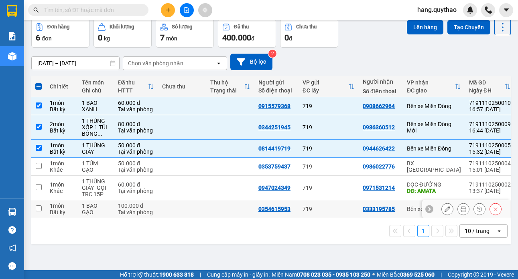
click at [422, 206] on div at bounding box center [466, 209] width 88 height 18
click at [393, 205] on td "0333195785" at bounding box center [380, 209] width 44 height 18
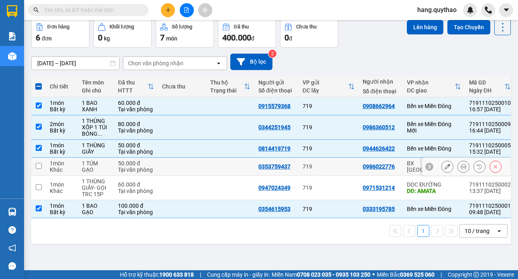
scroll to position [0, 0]
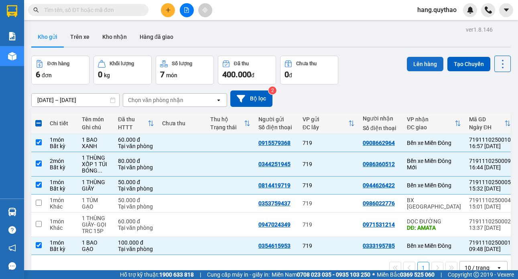
click at [425, 70] on button "Lên hàng" at bounding box center [425, 64] width 36 height 14
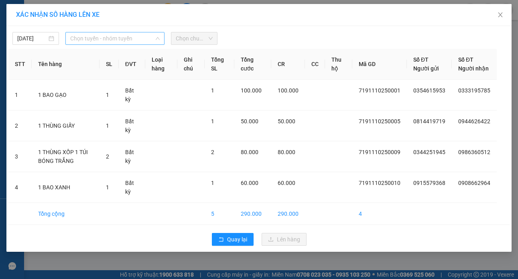
click at [117, 40] on span "Chọn tuyến - nhóm tuyến" at bounding box center [115, 38] width 90 height 12
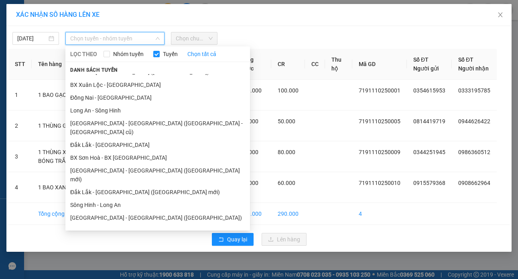
scroll to position [52, 0]
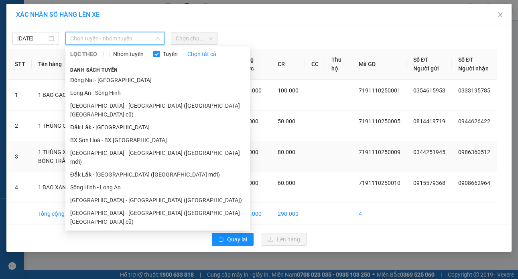
click at [131, 168] on li "Đắk Lắk - [GEOGRAPHIC_DATA] ([GEOGRAPHIC_DATA] mới)" at bounding box center [157, 174] width 184 height 13
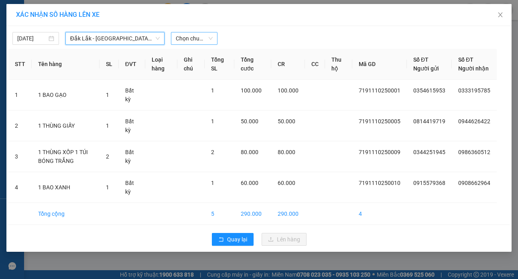
click at [202, 40] on span "Chọn chuyến" at bounding box center [194, 38] width 37 height 12
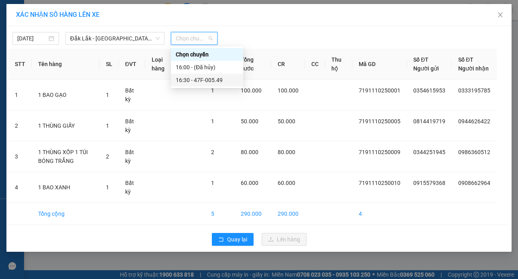
click at [213, 84] on div "16:30 - 47F-005.49" at bounding box center [207, 80] width 63 height 9
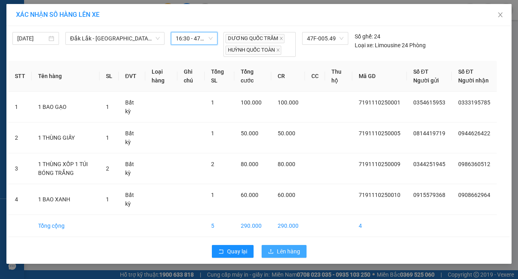
click at [290, 256] on span "Lên hàng" at bounding box center [288, 251] width 23 height 9
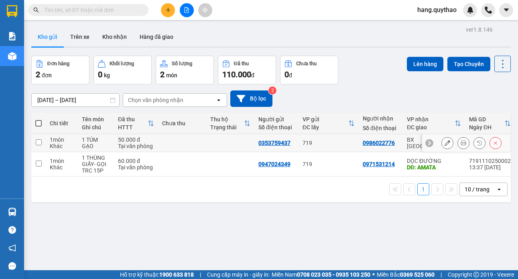
click at [408, 144] on div "BX [GEOGRAPHIC_DATA]" at bounding box center [434, 143] width 54 height 13
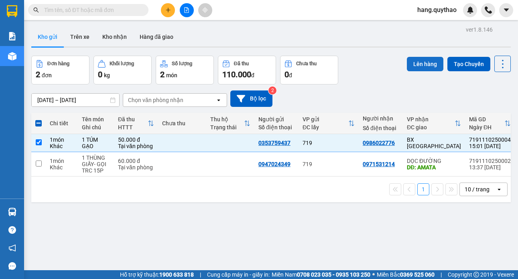
click at [425, 59] on button "Lên hàng" at bounding box center [425, 64] width 36 height 14
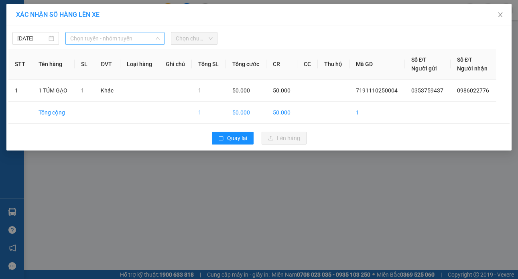
click at [106, 37] on span "Chọn tuyến - nhóm tuyến" at bounding box center [115, 38] width 90 height 12
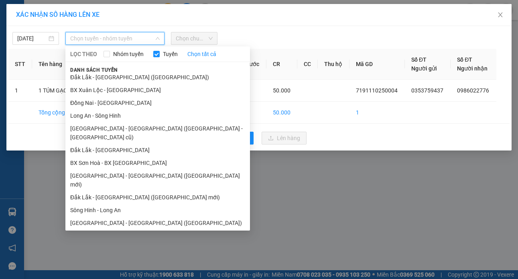
scroll to position [52, 0]
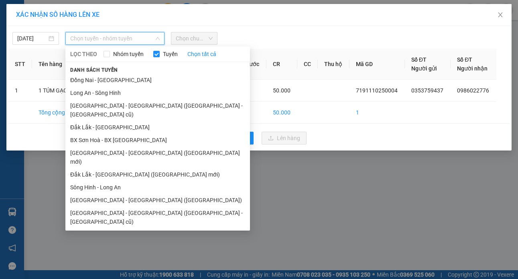
click at [107, 229] on li "[GEOGRAPHIC_DATA] - [GEOGRAPHIC_DATA]" at bounding box center [157, 235] width 184 height 13
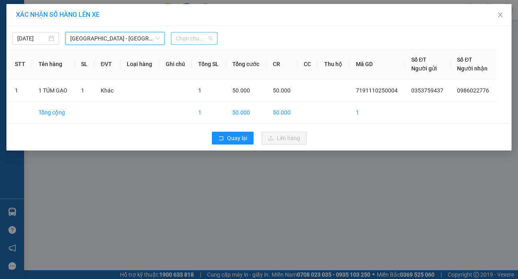
click at [202, 38] on span "Chọn chuyến" at bounding box center [194, 38] width 37 height 12
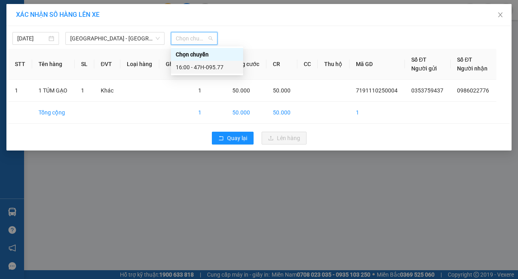
click at [208, 63] on div "16:00 - 47H-095.77" at bounding box center [207, 67] width 72 height 13
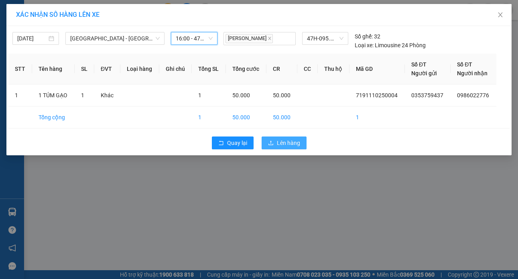
click at [272, 143] on icon "upload" at bounding box center [271, 143] width 6 height 6
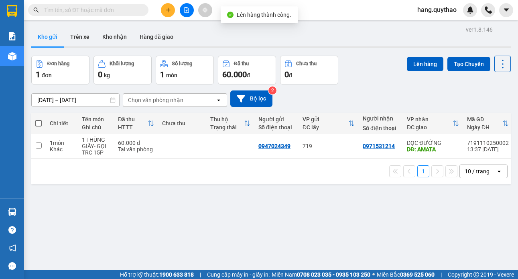
click at [40, 122] on span at bounding box center [38, 123] width 6 height 6
click at [38, 119] on input "checkbox" at bounding box center [38, 119] width 0 height 0
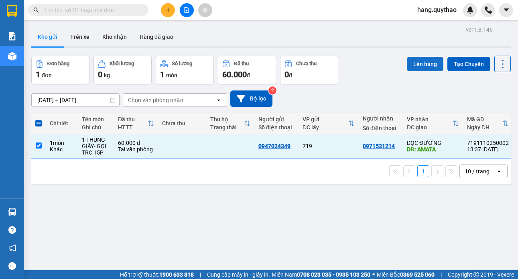
click at [417, 62] on button "Lên hàng" at bounding box center [425, 64] width 36 height 14
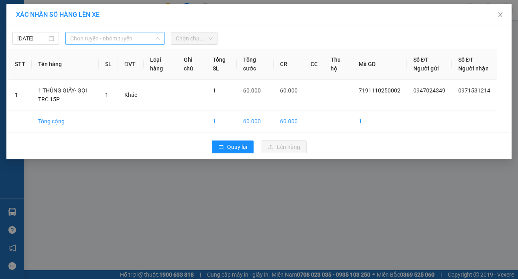
click at [140, 37] on span "Chọn tuyến - nhóm tuyến" at bounding box center [115, 38] width 90 height 12
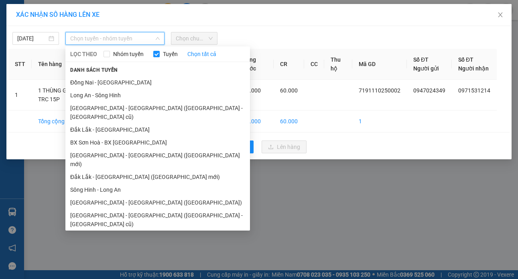
scroll to position [52, 0]
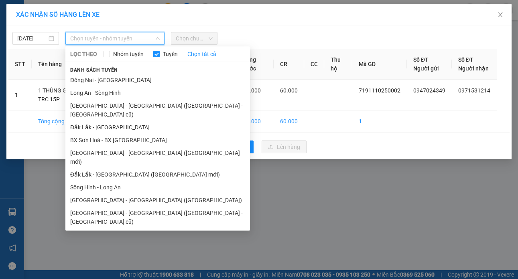
click at [111, 241] on li "Đắk Lắk - [GEOGRAPHIC_DATA]" at bounding box center [157, 247] width 184 height 13
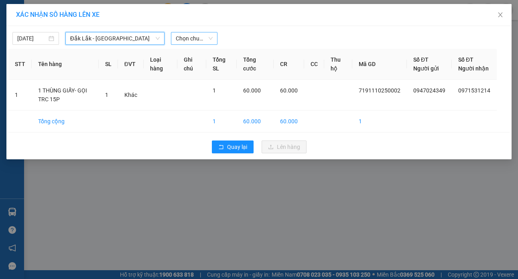
click at [206, 34] on span "Chọn chuyến" at bounding box center [194, 38] width 37 height 12
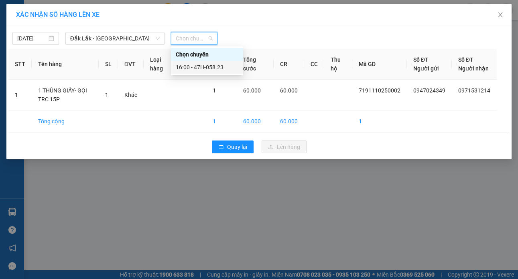
click at [213, 64] on div "16:00 - 47H-058.23" at bounding box center [207, 67] width 63 height 9
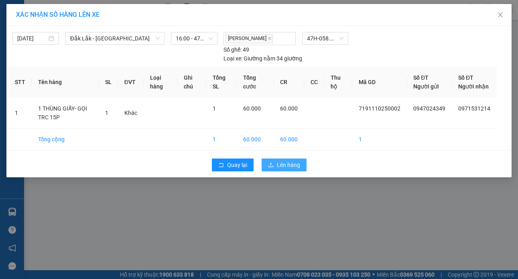
click at [281, 170] on span "Lên hàng" at bounding box center [288, 165] width 23 height 9
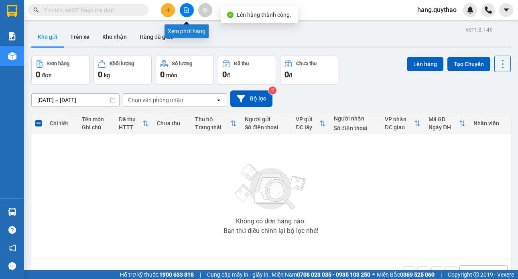
click at [188, 14] on button at bounding box center [187, 10] width 14 height 14
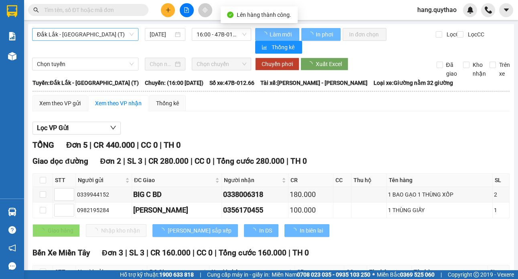
click at [108, 34] on span "Đắk Lắk - [GEOGRAPHIC_DATA] (T)" at bounding box center [85, 34] width 97 height 12
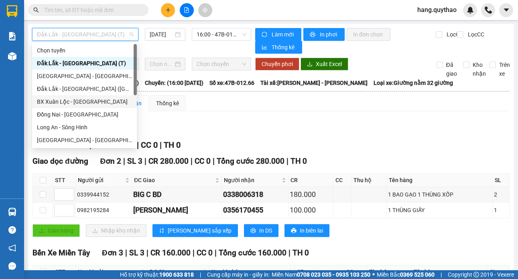
click at [271, 101] on div "Xem theo VP gửi Xem theo VP nhận Thống kê" at bounding box center [270, 103] width 477 height 16
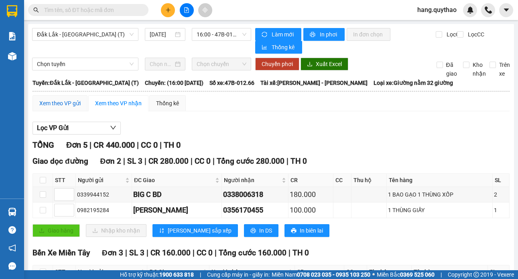
click at [71, 104] on div "Xem theo VP gửi" at bounding box center [59, 103] width 41 height 9
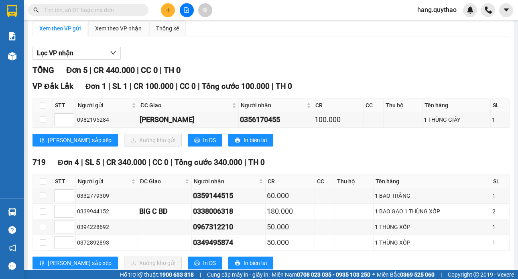
scroll to position [97, 0]
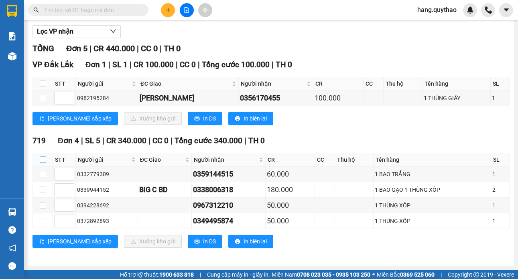
click at [41, 161] on input "checkbox" at bounding box center [43, 160] width 6 height 6
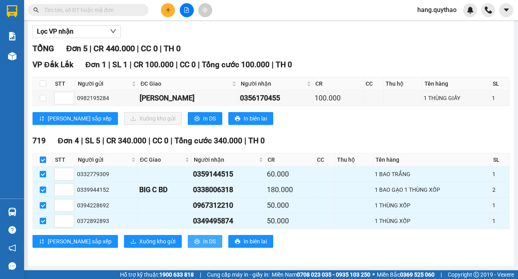
click at [203, 241] on span "In DS" at bounding box center [209, 241] width 13 height 9
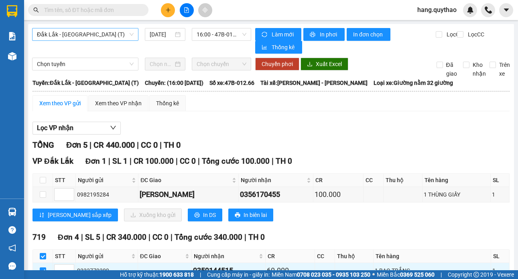
click at [108, 30] on span "Đắk Lắk - [GEOGRAPHIC_DATA] (T)" at bounding box center [85, 34] width 97 height 12
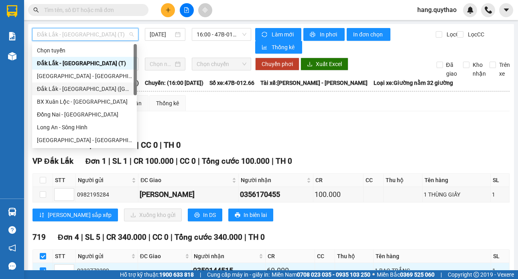
scroll to position [115, 0]
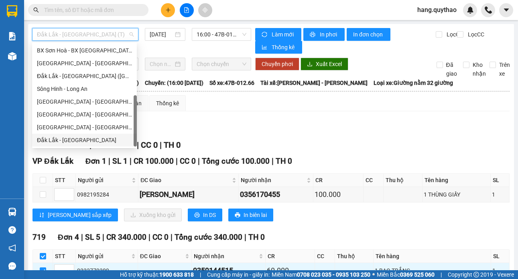
click at [84, 139] on div "Đắk Lắk - [GEOGRAPHIC_DATA]" at bounding box center [84, 140] width 95 height 9
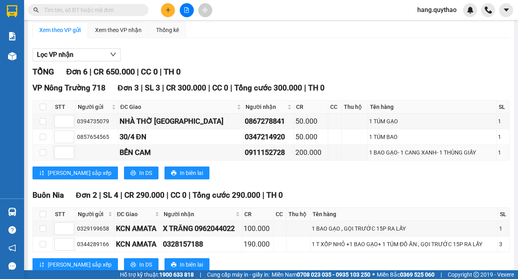
scroll to position [160, 0]
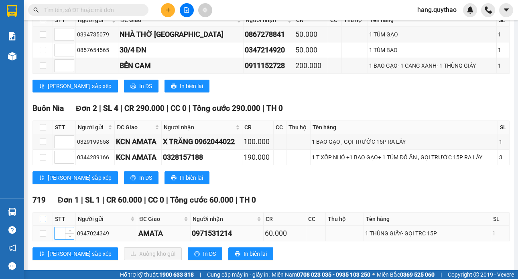
drag, startPoint x: 45, startPoint y: 217, endPoint x: 62, endPoint y: 229, distance: 21.0
click at [45, 217] on input "checkbox" at bounding box center [43, 219] width 6 height 6
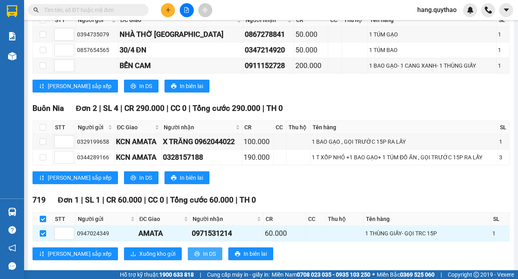
click at [188, 255] on button "In DS" at bounding box center [205, 254] width 34 height 13
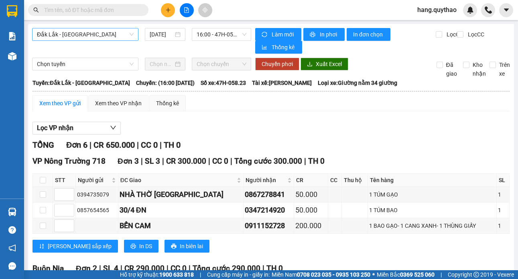
click at [94, 36] on span "Đắk Lắk - [GEOGRAPHIC_DATA]" at bounding box center [85, 34] width 97 height 12
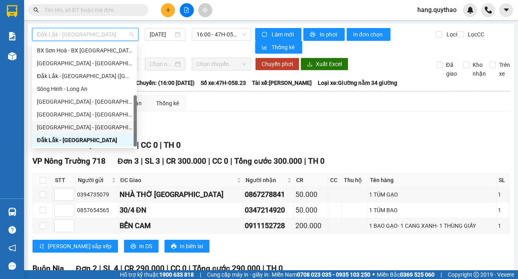
click at [73, 124] on div "[GEOGRAPHIC_DATA] - [GEOGRAPHIC_DATA]" at bounding box center [84, 127] width 95 height 9
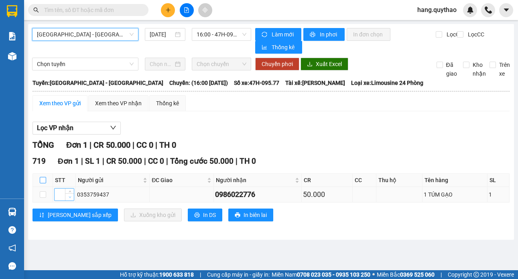
drag, startPoint x: 46, startPoint y: 180, endPoint x: 72, endPoint y: 197, distance: 31.5
click at [46, 179] on input "checkbox" at bounding box center [43, 180] width 6 height 6
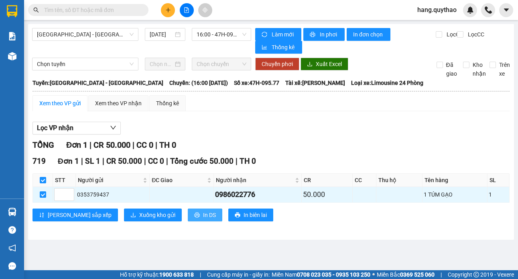
click at [203, 218] on span "In DS" at bounding box center [209, 215] width 13 height 9
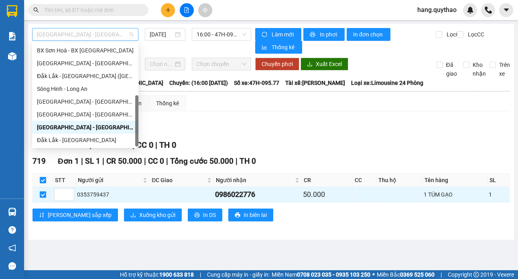
click at [85, 34] on span "[GEOGRAPHIC_DATA] - [GEOGRAPHIC_DATA]" at bounding box center [85, 34] width 97 height 12
click at [84, 75] on div "Đắk Lắk - [GEOGRAPHIC_DATA] ([GEOGRAPHIC_DATA] mới)" at bounding box center [85, 76] width 97 height 9
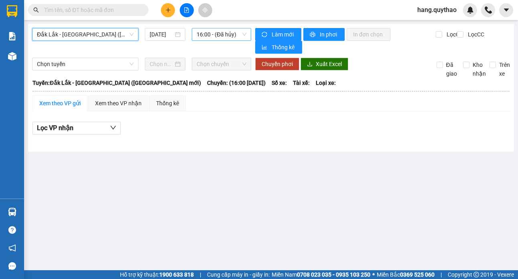
click at [240, 38] on span "16:00 - (Đã hủy)" at bounding box center [221, 34] width 50 height 12
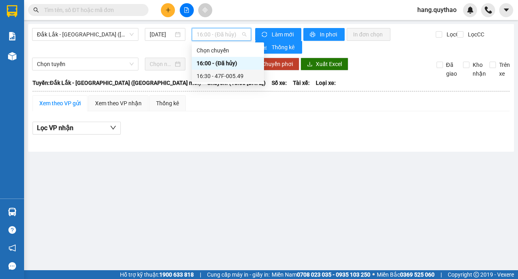
click at [238, 76] on div "16:30 - 47F-005.49" at bounding box center [227, 76] width 63 height 9
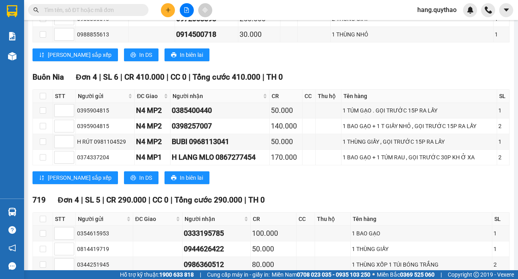
scroll to position [251, 0]
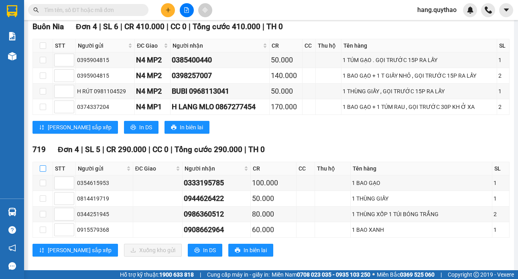
click at [45, 166] on input "checkbox" at bounding box center [43, 169] width 6 height 6
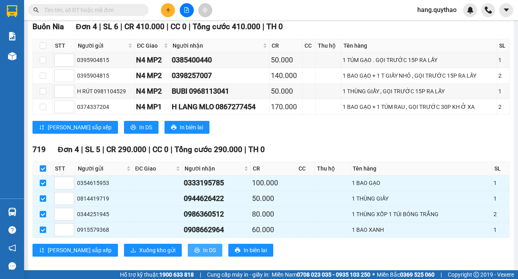
click at [203, 246] on span "In DS" at bounding box center [209, 250] width 13 height 9
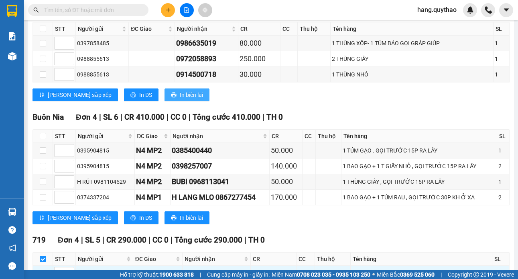
scroll to position [0, 0]
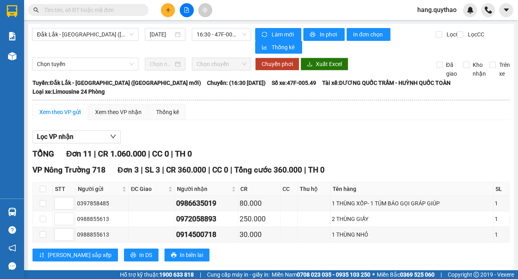
click at [454, 164] on div "VP Nông Trường 718 Đơn 3 | SL 3 | CR 360.000 | CC 0 | Tổng cước 360.000 | TH 0" at bounding box center [270, 170] width 477 height 12
